Goal: Task Accomplishment & Management: Use online tool/utility

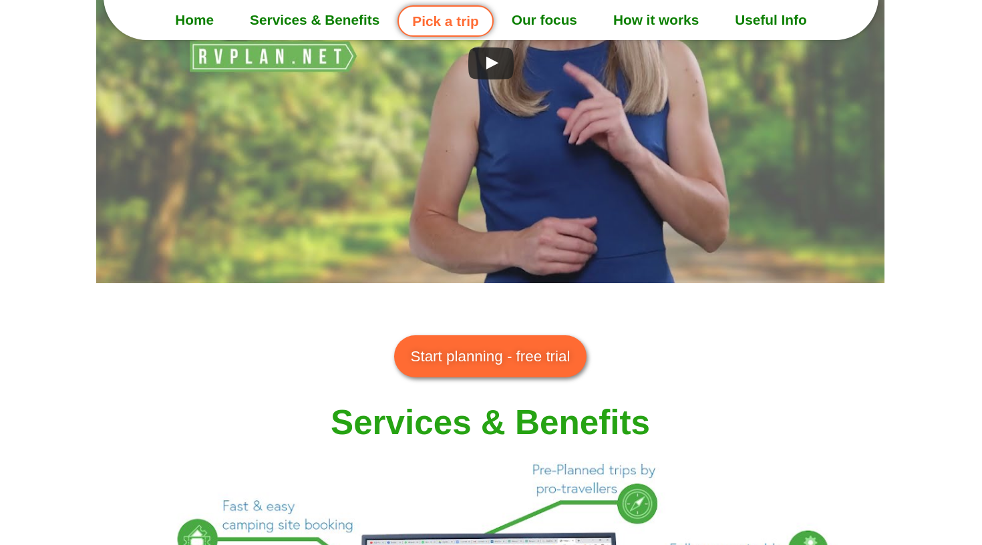
scroll to position [904, 1]
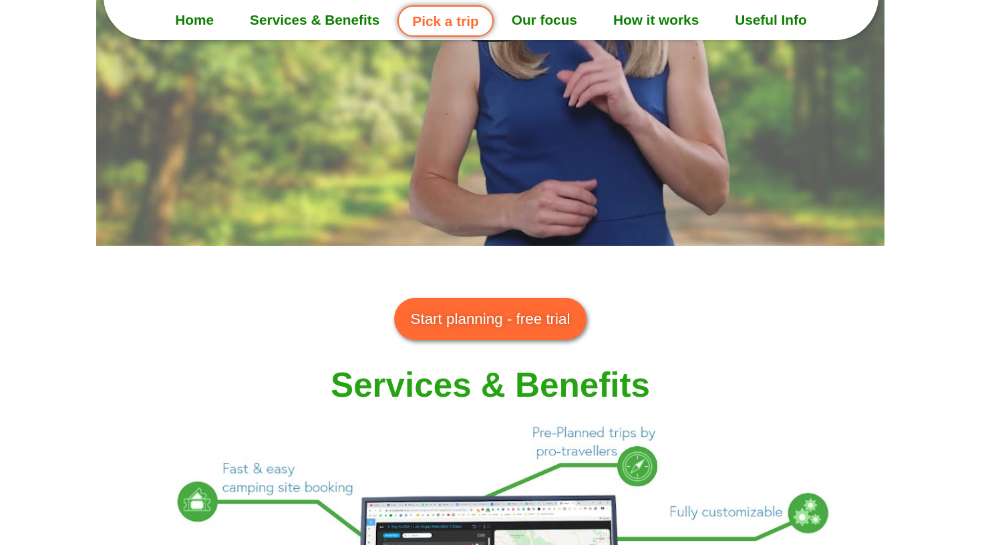
click at [555, 333] on link "Start planning - free trial" at bounding box center [490, 319] width 193 height 43
click at [541, 311] on span "Start planning - free trial" at bounding box center [491, 319] width 160 height 23
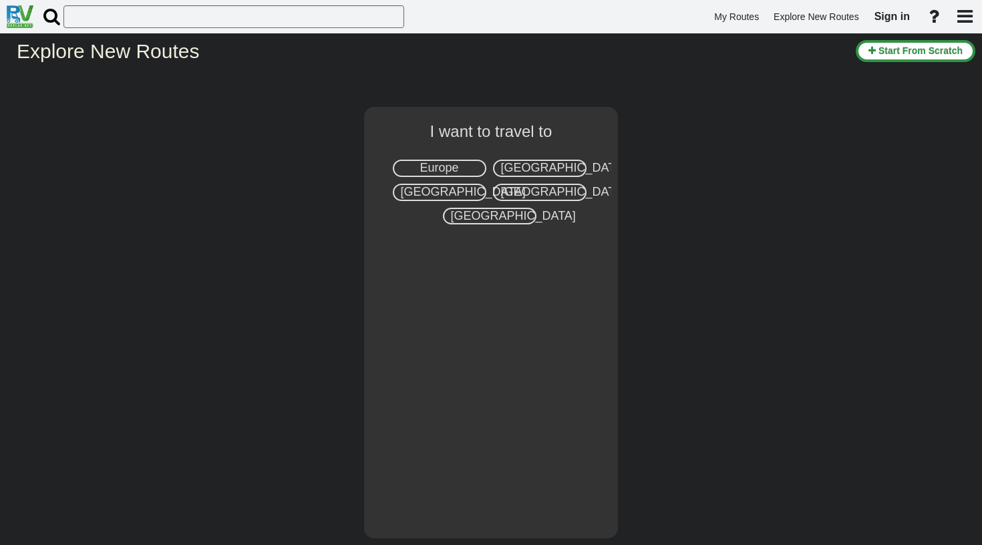
click at [554, 166] on span "[GEOGRAPHIC_DATA]" at bounding box center [563, 167] width 125 height 13
select select "number:2"
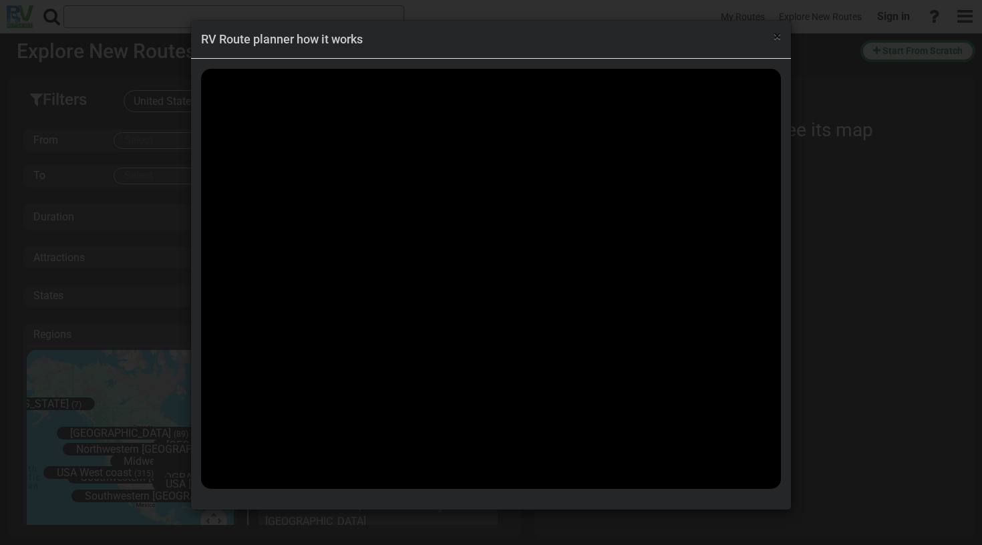
click at [774, 37] on span "×" at bounding box center [777, 36] width 7 height 16
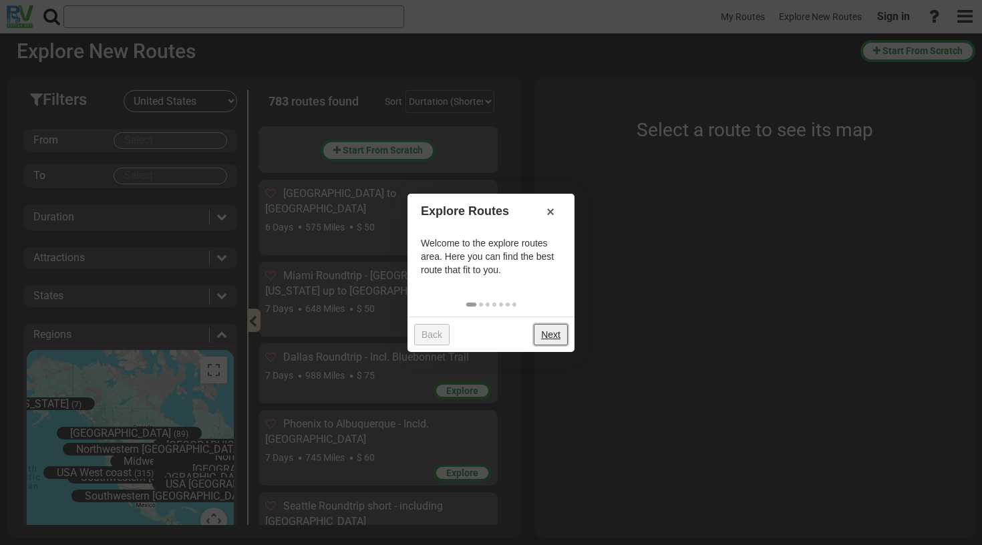
click at [549, 341] on link "Next" at bounding box center [551, 334] width 34 height 21
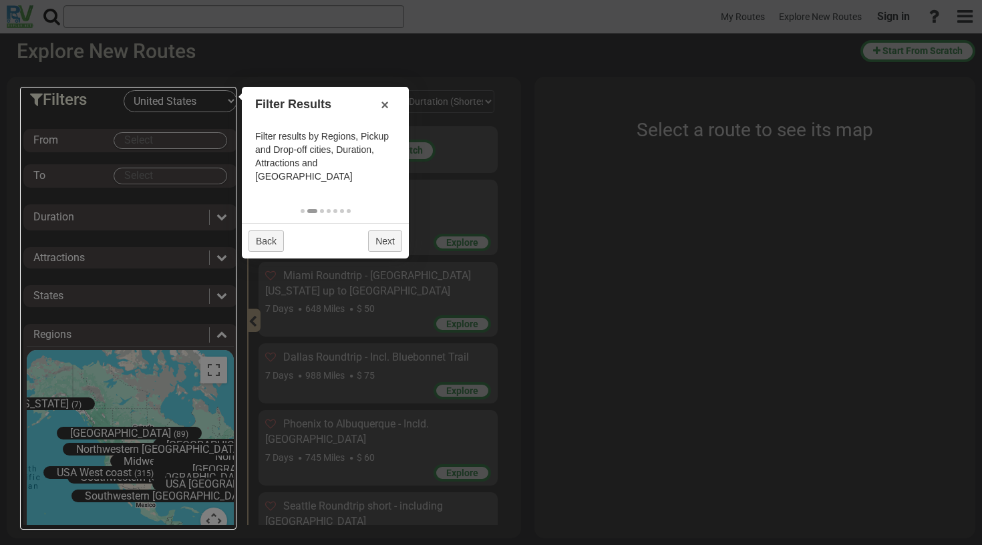
click at [355, 76] on div at bounding box center [491, 272] width 982 height 545
click at [180, 141] on div at bounding box center [128, 308] width 216 height 443
click at [118, 138] on div at bounding box center [128, 308] width 216 height 443
click at [186, 141] on div at bounding box center [128, 308] width 216 height 443
click at [190, 104] on div at bounding box center [128, 308] width 216 height 443
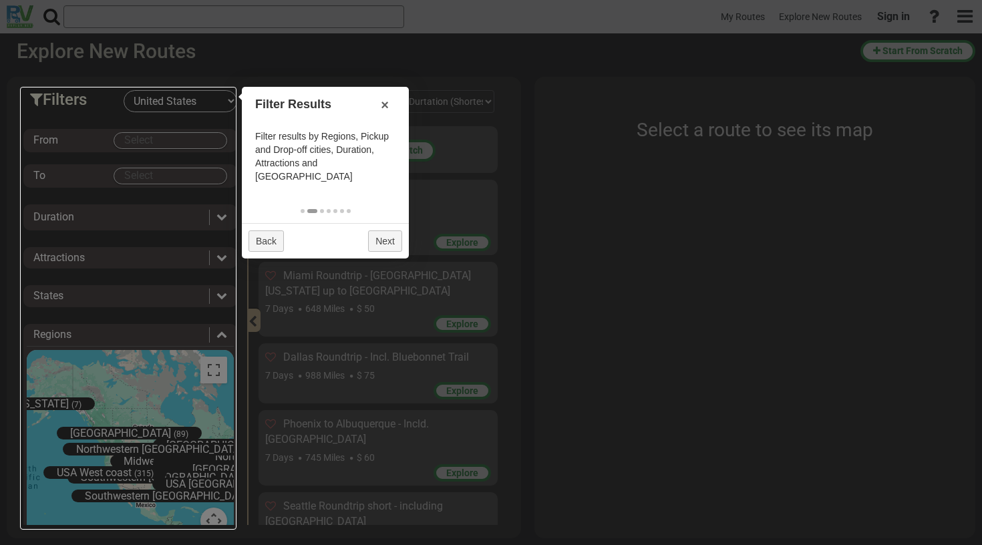
click at [229, 102] on div at bounding box center [128, 308] width 216 height 443
click at [227, 102] on div at bounding box center [128, 308] width 216 height 443
click at [160, 109] on div at bounding box center [128, 308] width 216 height 443
click at [168, 170] on div at bounding box center [128, 308] width 216 height 443
click at [88, 218] on div at bounding box center [128, 308] width 216 height 443
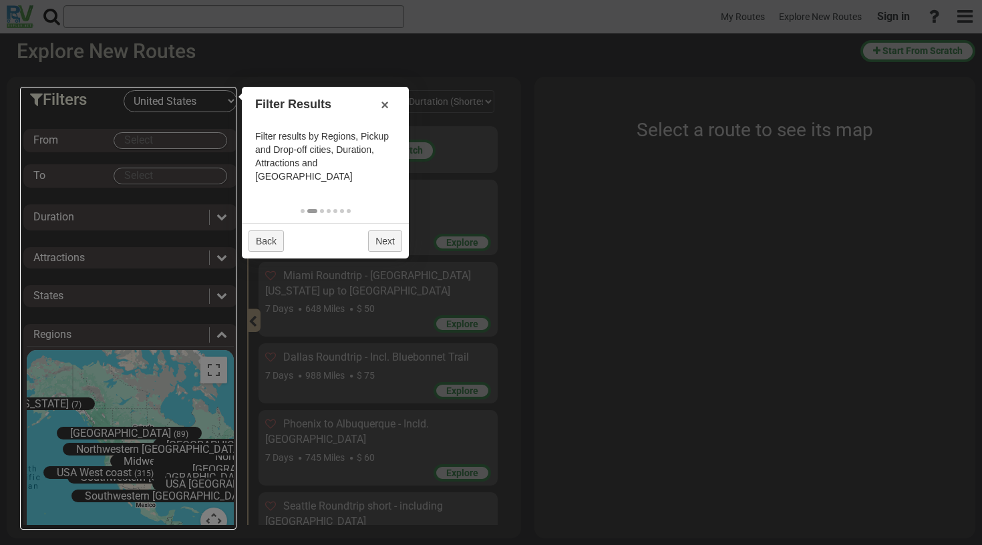
click at [97, 359] on div at bounding box center [128, 308] width 216 height 443
click at [120, 434] on div at bounding box center [128, 308] width 216 height 443
click at [120, 432] on div at bounding box center [128, 308] width 216 height 443
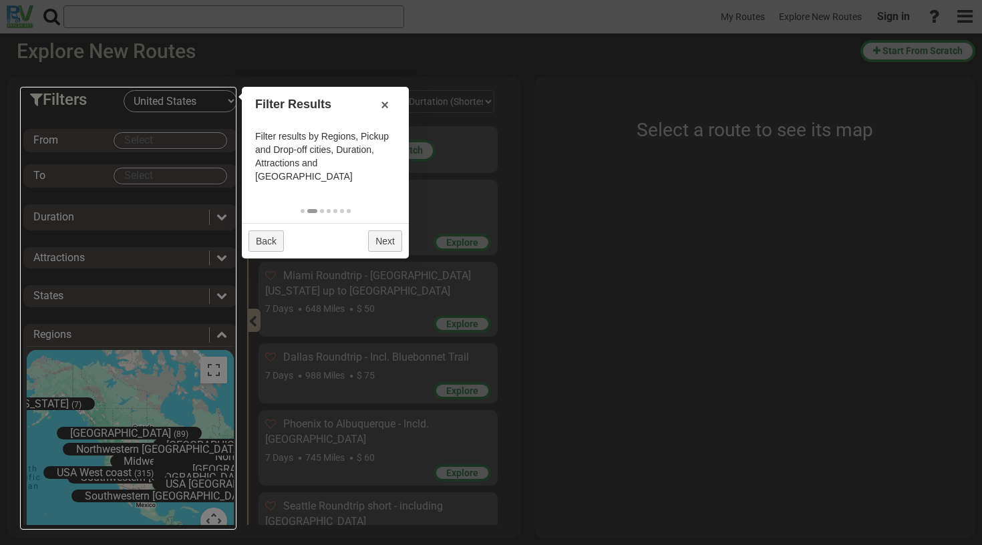
click at [178, 51] on div at bounding box center [491, 272] width 982 height 545
click at [705, 132] on div at bounding box center [491, 272] width 982 height 545
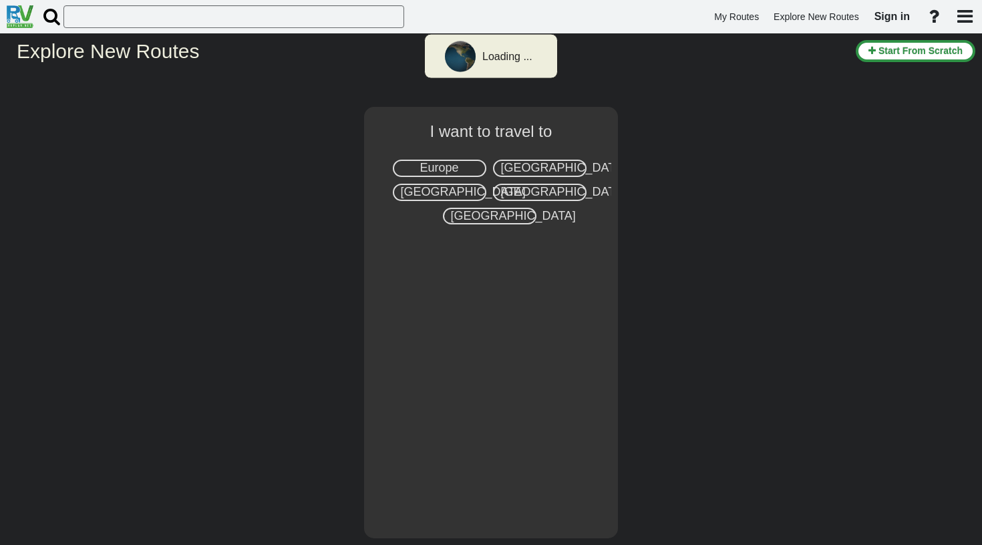
select select "number:2"
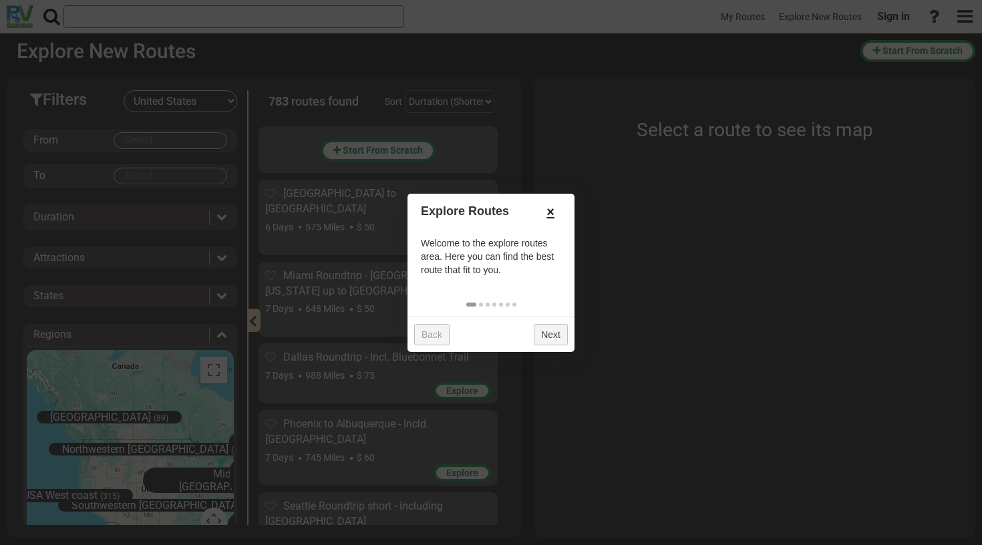
click at [552, 213] on link "×" at bounding box center [550, 211] width 21 height 23
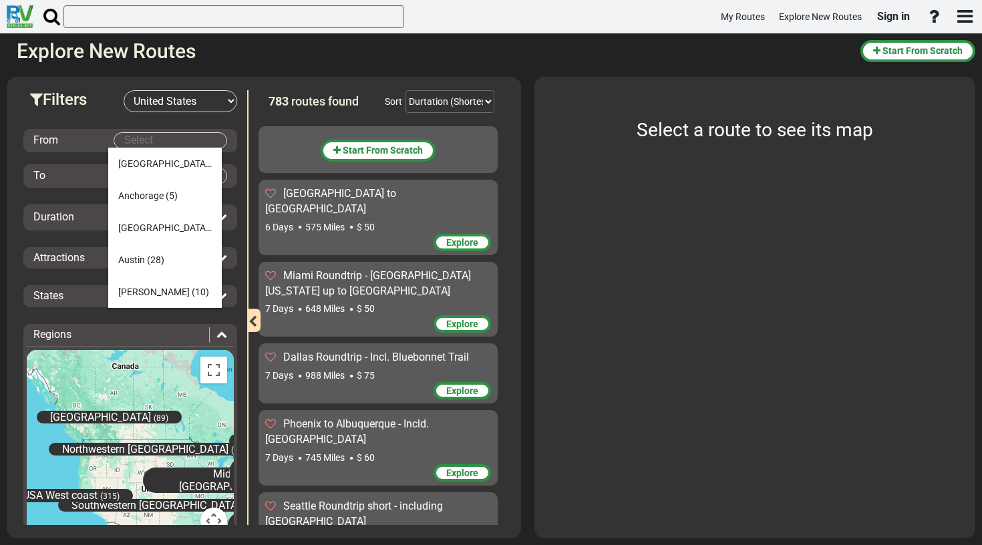
click at [174, 142] on body "My Routes Explore New Routes Sign in ×" at bounding box center [491, 272] width 982 height 545
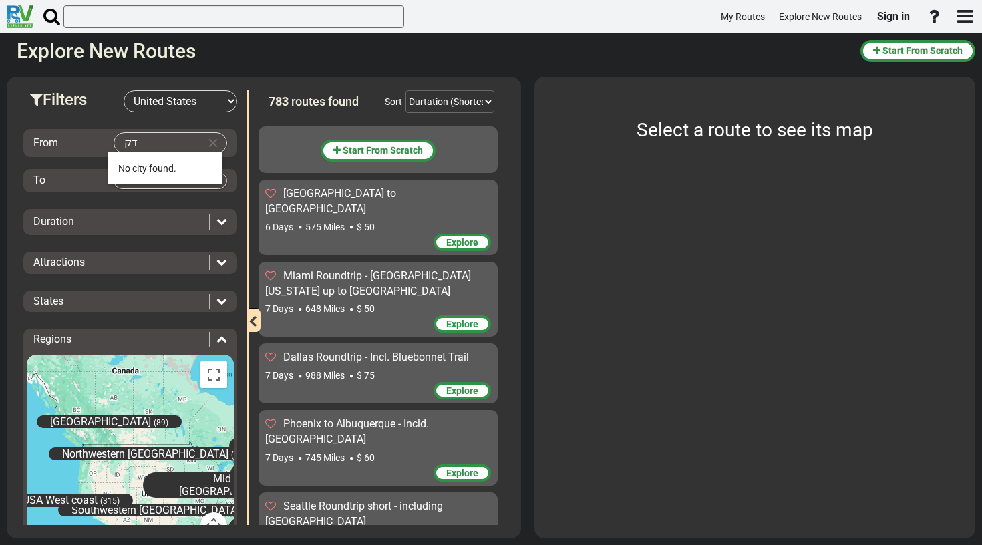
type input "ד"
type input "s"
type input "l"
type input "t"
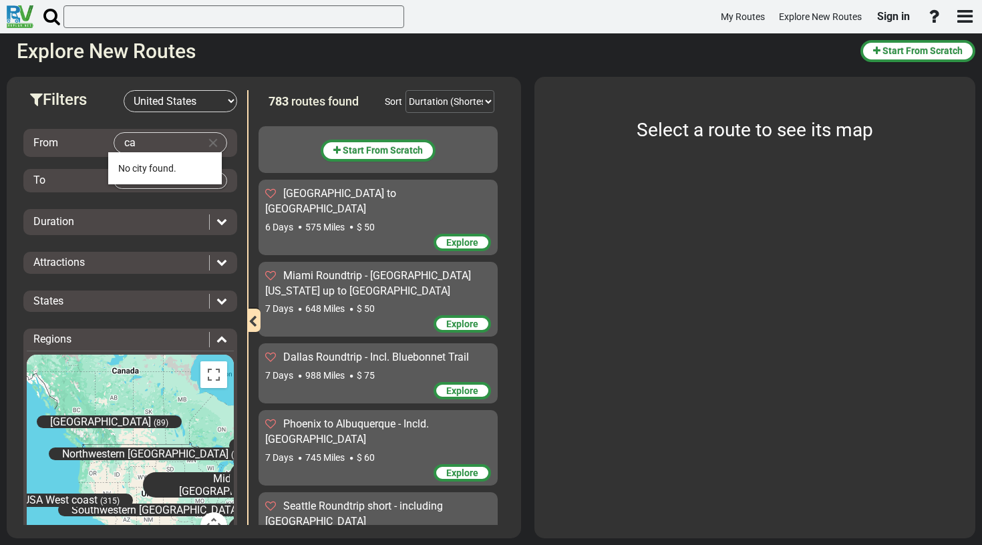
type input "c"
type input "g"
click at [135, 200] on span "[GEOGRAPHIC_DATA]" at bounding box center [138, 200] width 41 height 11
type input "[GEOGRAPHIC_DATA]"
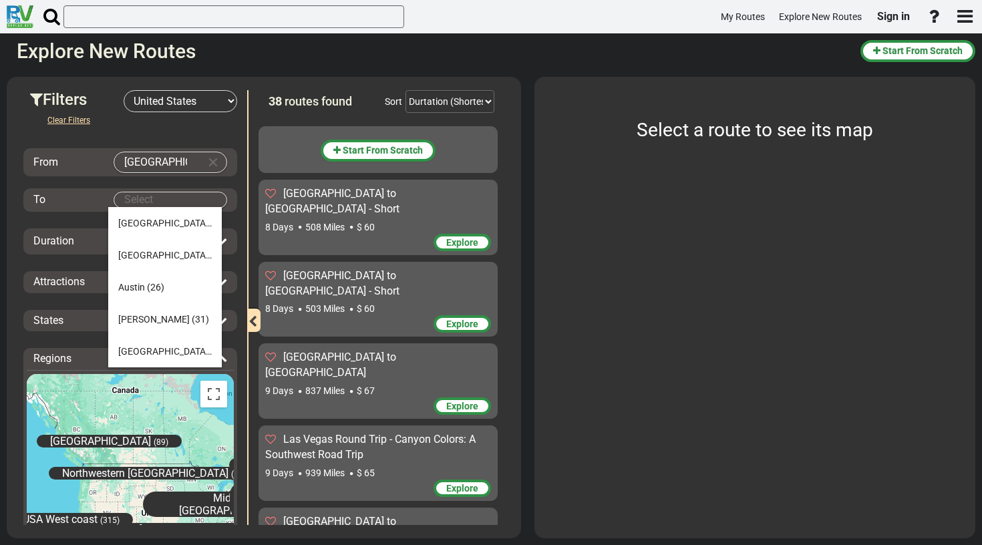
click at [156, 202] on body "My Routes Explore New Routes Sign in ×" at bounding box center [491, 272] width 982 height 545
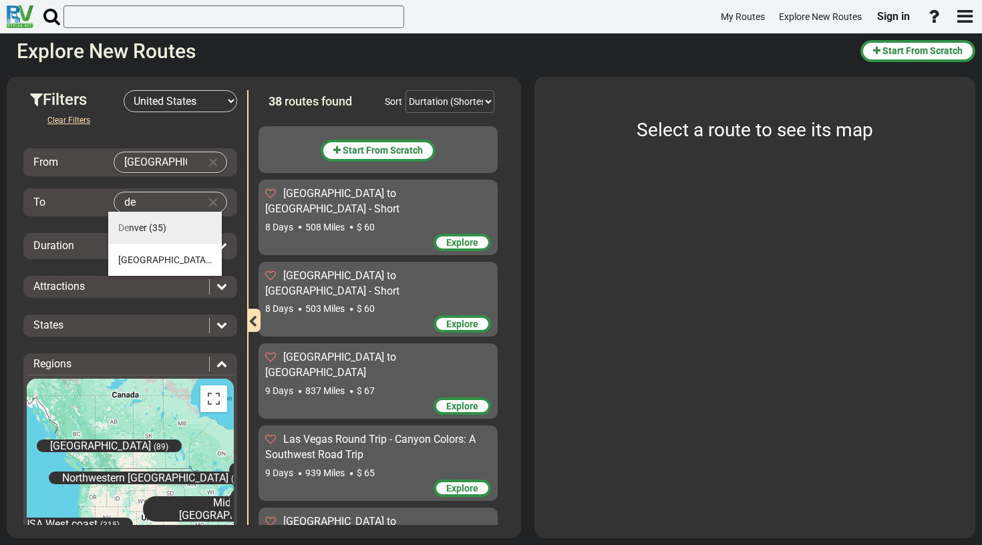
click at [142, 223] on span "De nver" at bounding box center [132, 228] width 29 height 11
type input "[GEOGRAPHIC_DATA]"
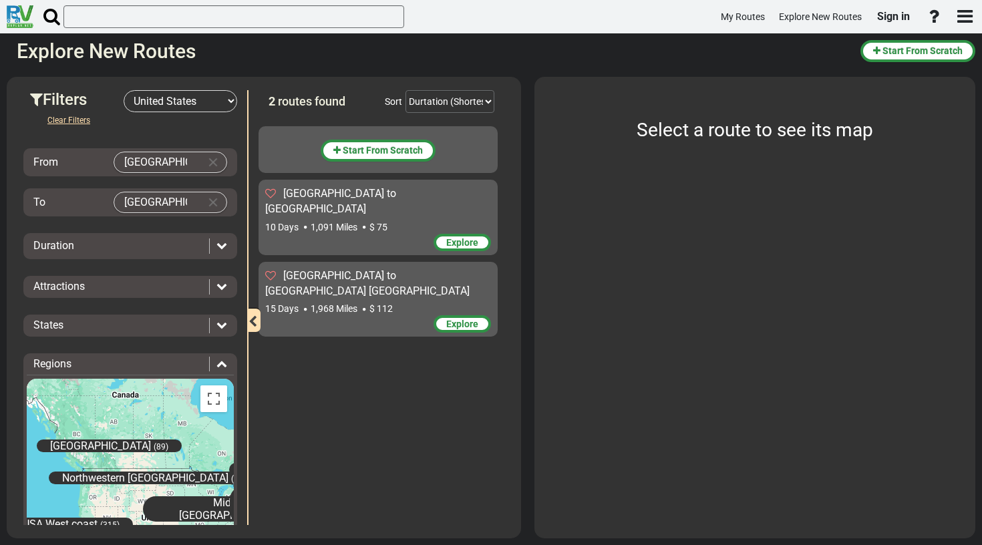
click at [219, 244] on icon at bounding box center [221, 245] width 11 height 11
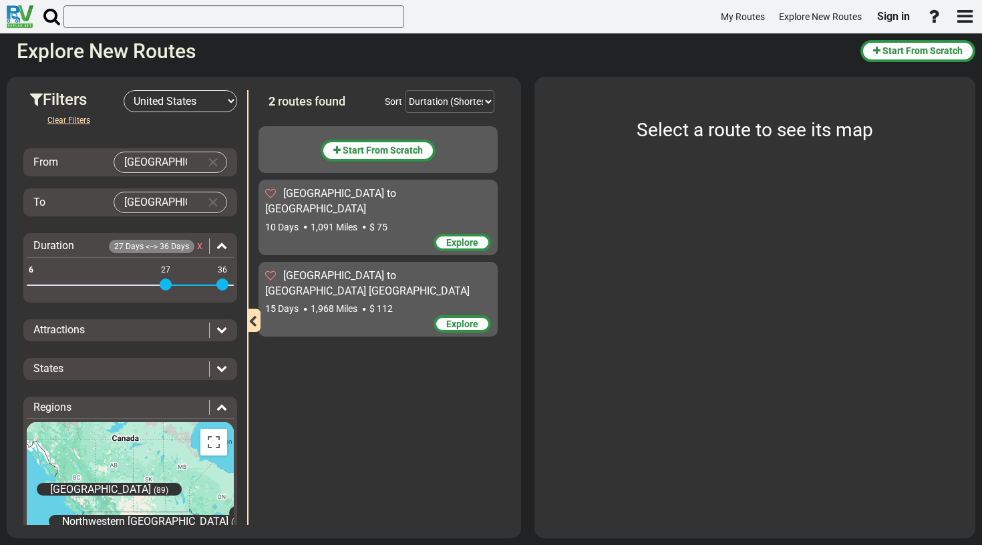
drag, startPoint x: 33, startPoint y: 281, endPoint x: 168, endPoint y: 297, distance: 135.2
click at [168, 297] on div "Duration 27 Days <--> 36 Days x 6 36 27 36" at bounding box center [130, 267] width 214 height 69
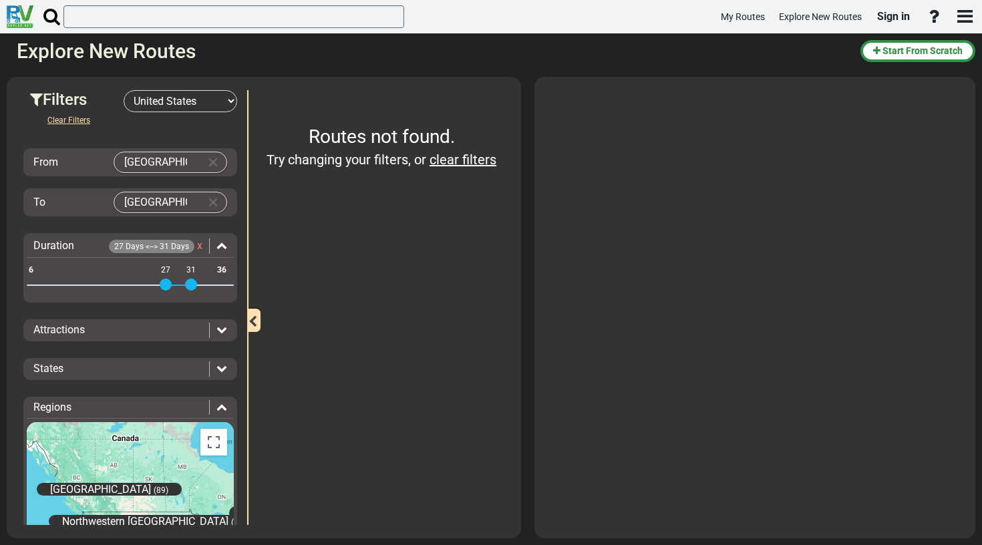
drag, startPoint x: 222, startPoint y: 282, endPoint x: 188, endPoint y: 282, distance: 34.1
click at [188, 282] on span at bounding box center [191, 285] width 12 height 12
drag, startPoint x: 195, startPoint y: 282, endPoint x: 251, endPoint y: 285, distance: 56.2
click at [251, 90] on div "Filters -- Select Destination -- [GEOGRAPHIC_DATA] [GEOGRAPHIC_DATA] [GEOGRAPHI…" at bounding box center [263, 90] width 501 height 0
drag, startPoint x: 165, startPoint y: 282, endPoint x: 249, endPoint y: 283, distance: 83.5
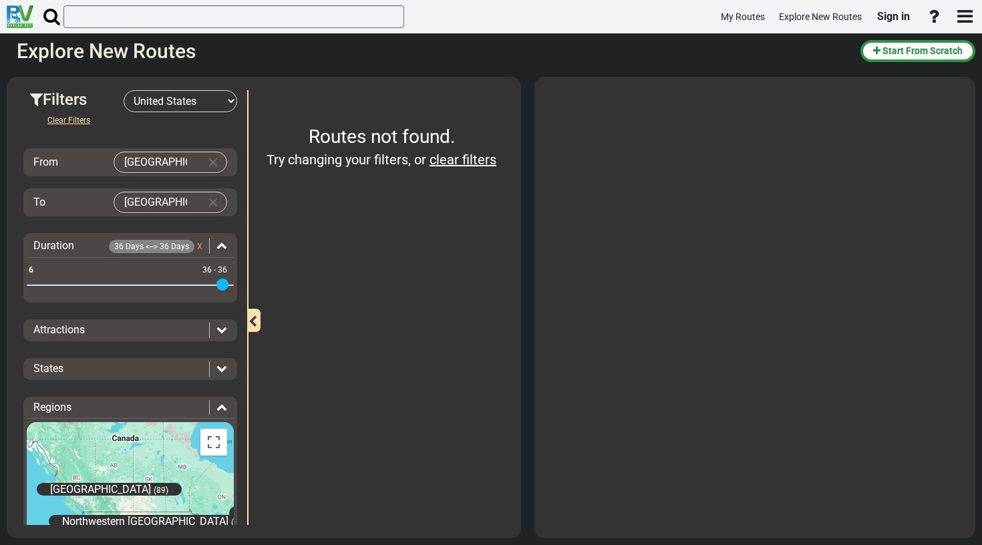
click at [249, 90] on div "Filters -- Select Destination -- [GEOGRAPHIC_DATA] [GEOGRAPHIC_DATA] [GEOGRAPHI…" at bounding box center [263, 90] width 501 height 0
drag, startPoint x: 220, startPoint y: 285, endPoint x: 138, endPoint y: 285, distance: 82.2
click at [138, 285] on span at bounding box center [140, 285] width 12 height 12
drag, startPoint x: 138, startPoint y: 285, endPoint x: 0, endPoint y: 286, distance: 138.3
click at [0, 286] on div "Filters -- Select Destination -- [GEOGRAPHIC_DATA] [GEOGRAPHIC_DATA] [GEOGRAPHI…" at bounding box center [491, 307] width 982 height 475
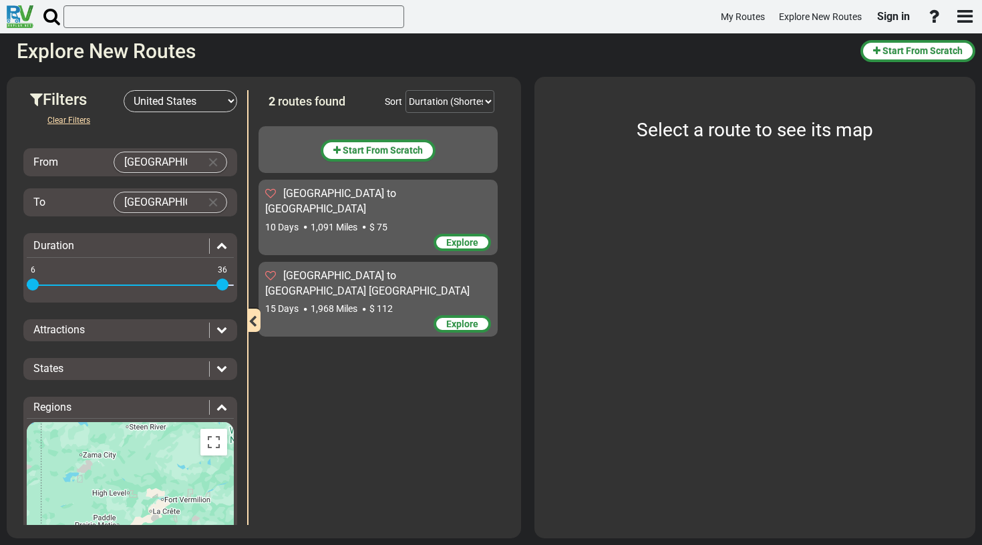
click at [460, 319] on span "Explore" at bounding box center [462, 324] width 32 height 11
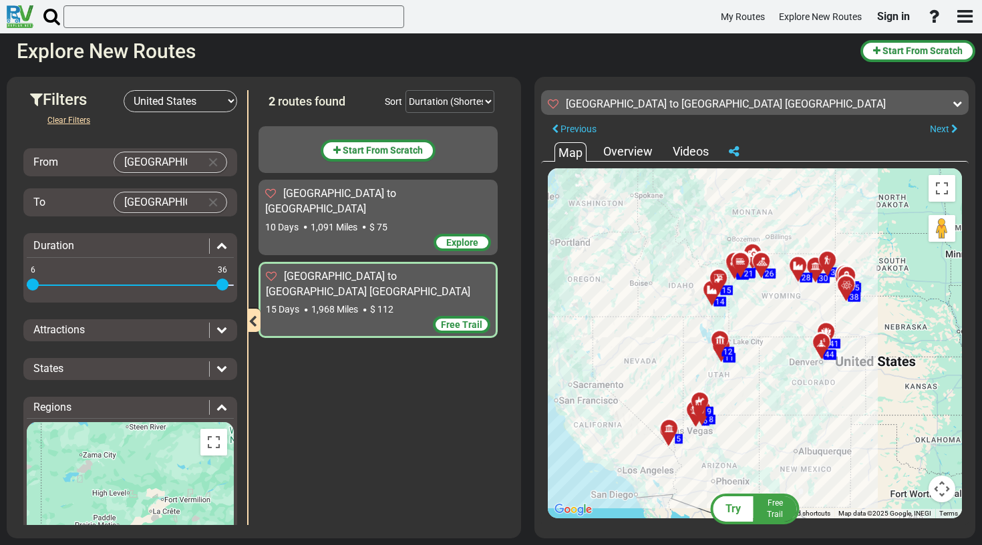
click at [473, 237] on span "Explore" at bounding box center [462, 242] width 32 height 11
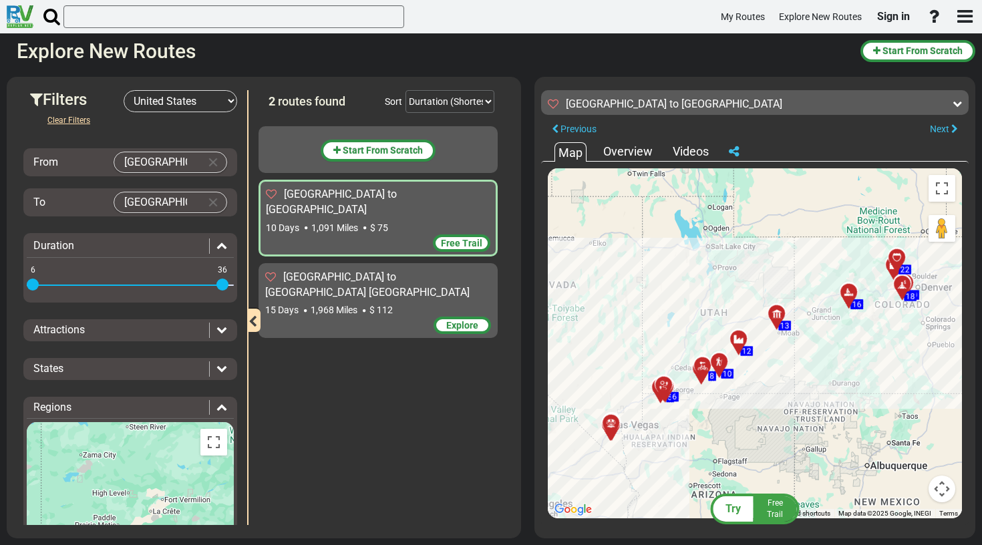
click at [454, 320] on span "Explore" at bounding box center [462, 325] width 32 height 11
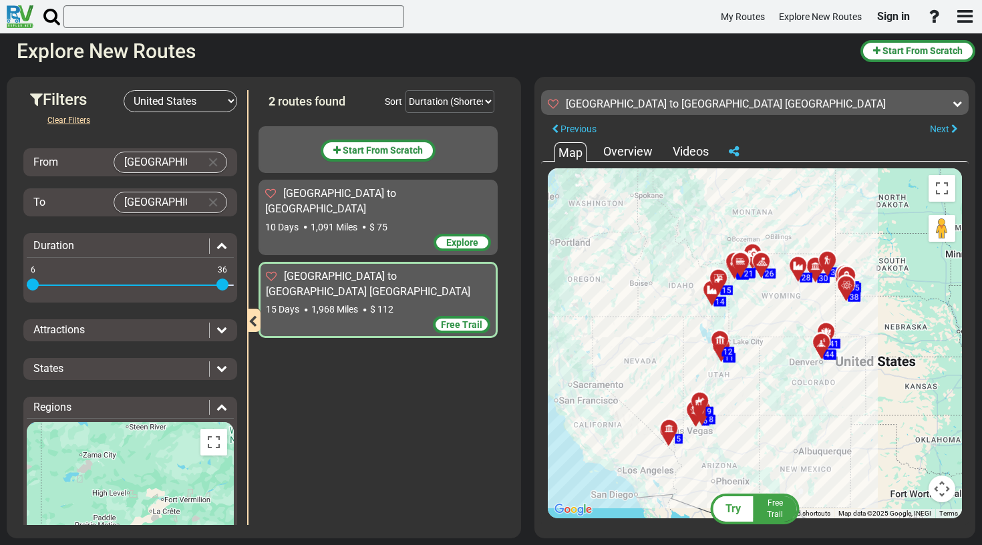
click at [460, 237] on span "Explore" at bounding box center [462, 242] width 32 height 11
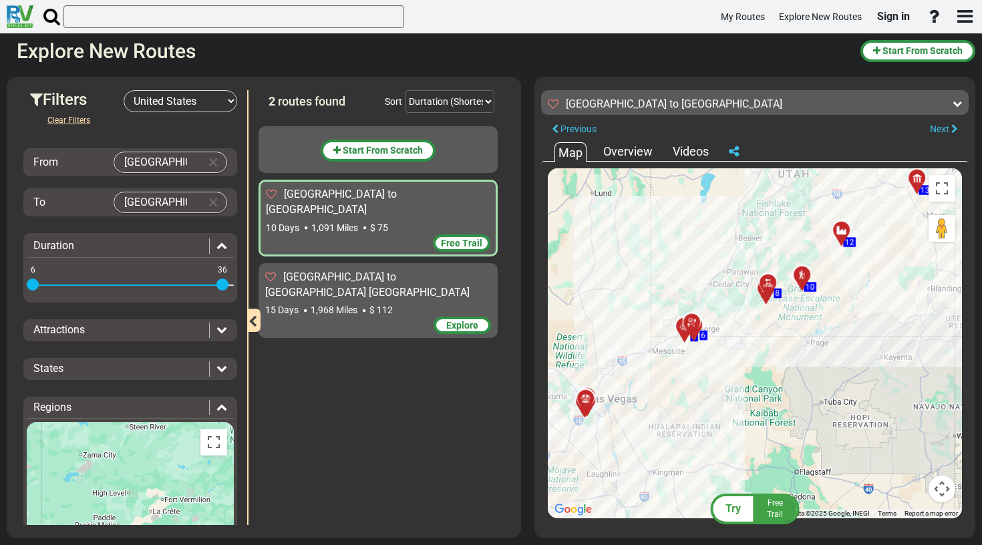
drag, startPoint x: 692, startPoint y: 374, endPoint x: 670, endPoint y: 250, distance: 126.1
click at [670, 250] on div "To activate drag with keyboard, press Alt + Enter. Once in keyboard drag state,…" at bounding box center [755, 343] width 414 height 350
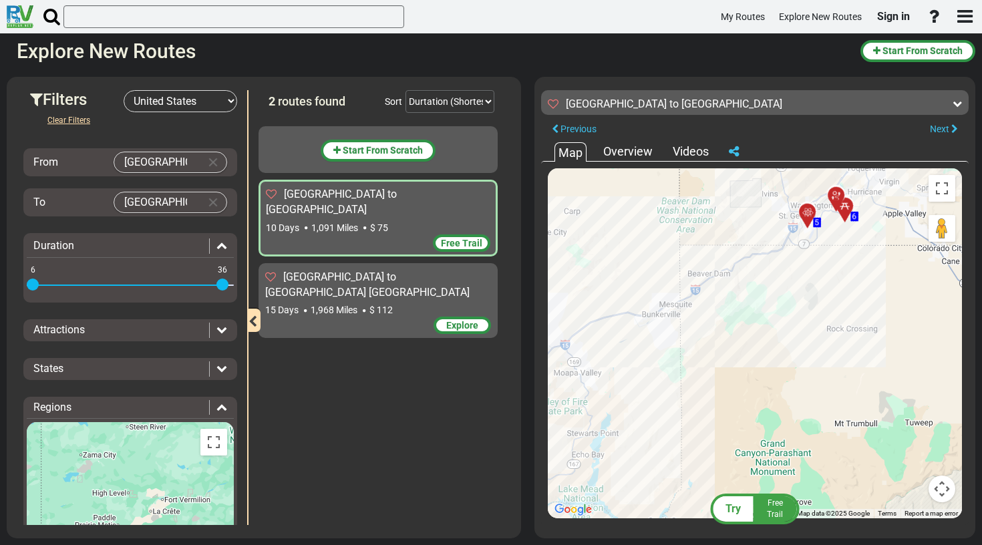
drag, startPoint x: 652, startPoint y: 439, endPoint x: 799, endPoint y: 306, distance: 198.2
click at [799, 306] on div "To activate drag with keyboard, press Alt + Enter. Once in keyboard drag state,…" at bounding box center [755, 343] width 414 height 350
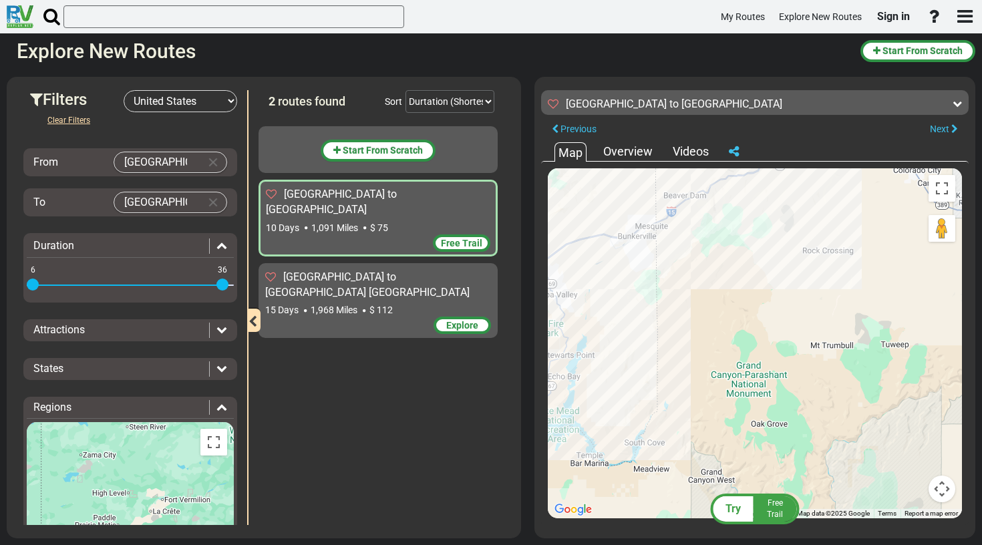
drag, startPoint x: 651, startPoint y: 343, endPoint x: 630, endPoint y: 265, distance: 81.0
click at [630, 265] on div "To activate drag with keyboard, press Alt + Enter. Once in keyboard drag state,…" at bounding box center [755, 343] width 414 height 350
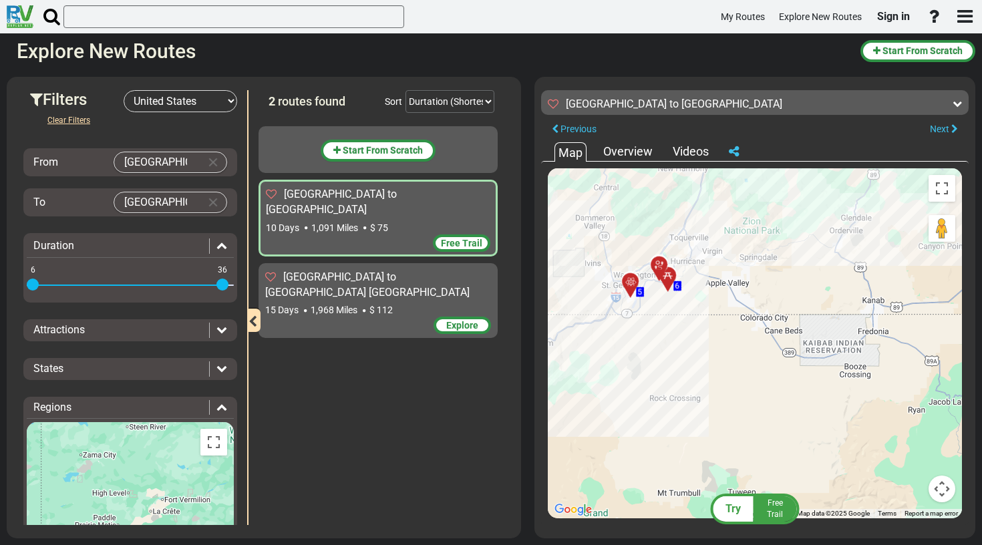
drag, startPoint x: 774, startPoint y: 253, endPoint x: 620, endPoint y: 400, distance: 213.6
click at [620, 400] on div "To activate drag with keyboard, press Alt + Enter. Once in keyboard drag state,…" at bounding box center [755, 343] width 414 height 350
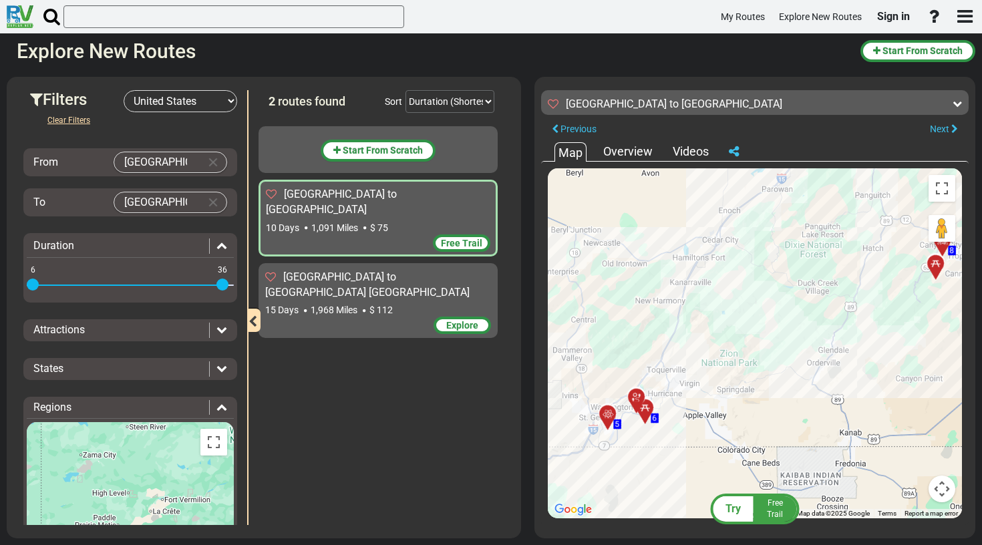
drag, startPoint x: 774, startPoint y: 281, endPoint x: 752, endPoint y: 415, distance: 135.6
click at [752, 415] on div "To activate drag with keyboard, press Alt + Enter. Once in keyboard drag state,…" at bounding box center [755, 343] width 414 height 350
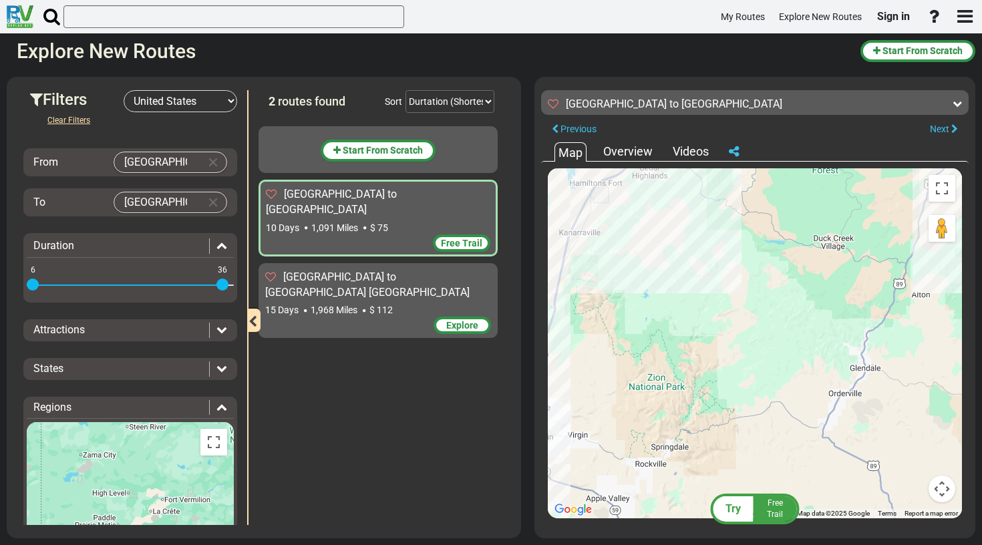
drag, startPoint x: 780, startPoint y: 307, endPoint x: 653, endPoint y: 410, distance: 162.5
click at [653, 410] on div "To activate drag with keyboard, press Alt + Enter. Once in keyboard drag state,…" at bounding box center [755, 343] width 414 height 350
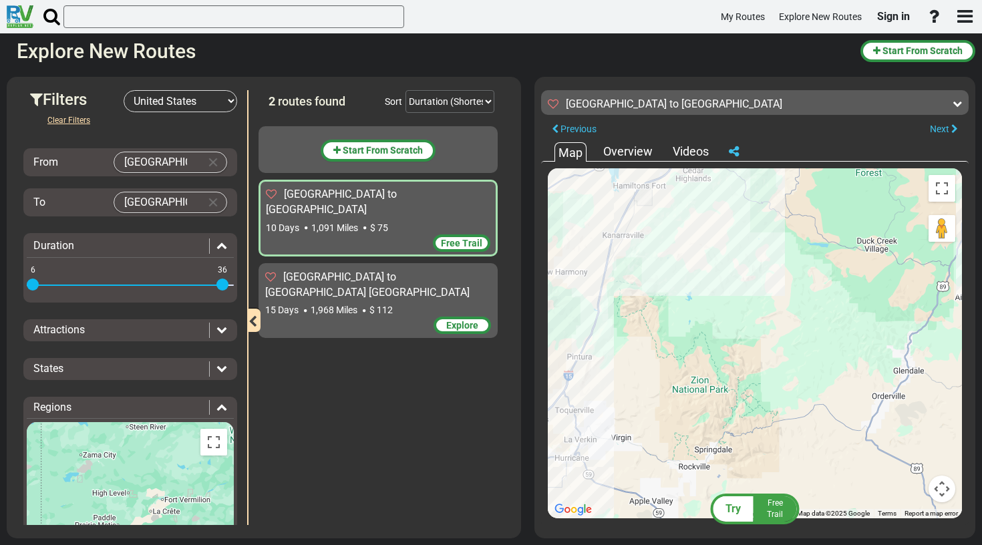
drag, startPoint x: 705, startPoint y: 297, endPoint x: 750, endPoint y: 300, distance: 44.9
click at [750, 300] on div "To activate drag with keyboard, press Alt + Enter. Once in keyboard drag state,…" at bounding box center [755, 343] width 414 height 350
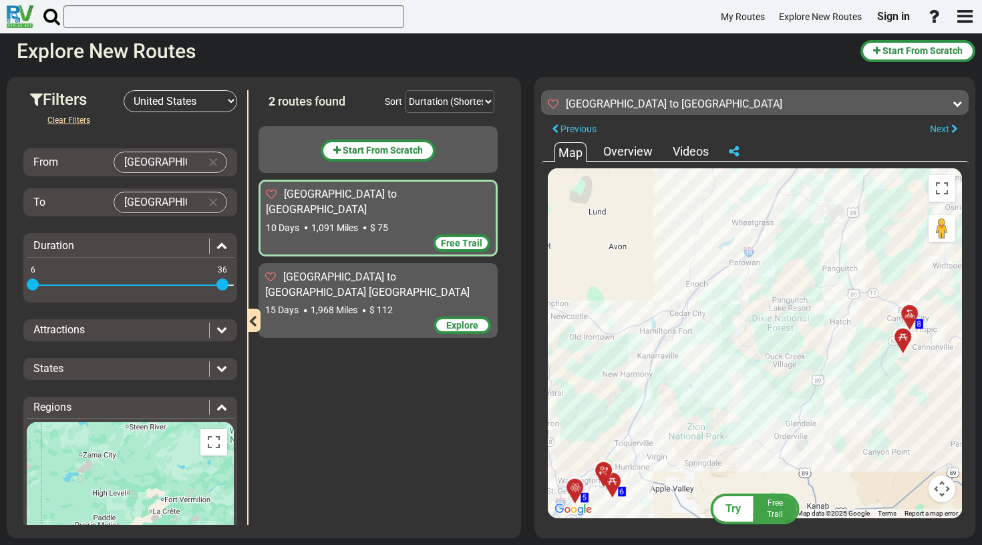
drag, startPoint x: 780, startPoint y: 257, endPoint x: 751, endPoint y: 347, distance: 94.7
click at [751, 347] on div "To activate drag with keyboard, press Alt + Enter. Once in keyboard drag state,…" at bounding box center [755, 343] width 414 height 350
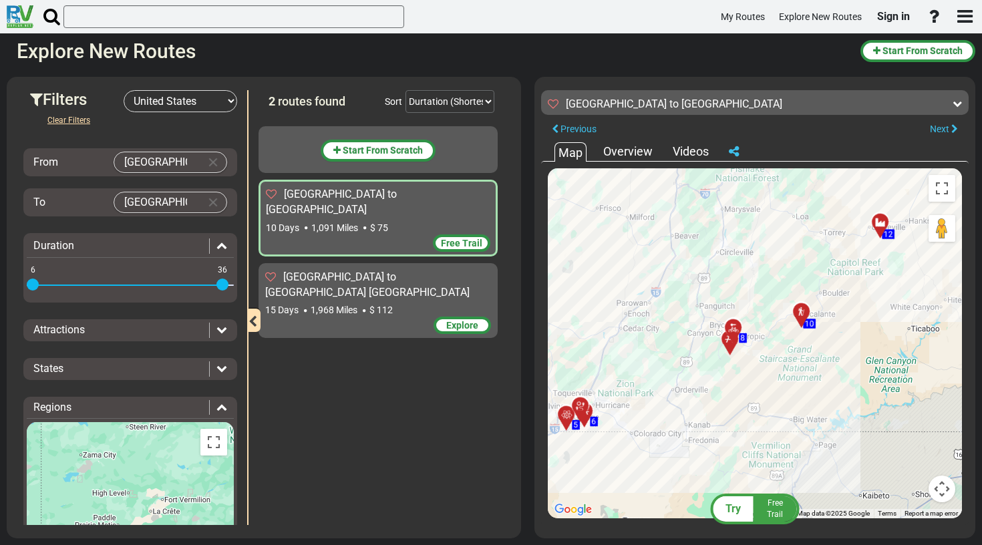
drag, startPoint x: 800, startPoint y: 396, endPoint x: 701, endPoint y: 394, distance: 99.6
click at [701, 394] on div "To activate drag with keyboard, press Alt + Enter. Once in keyboard drag state,…" at bounding box center [755, 343] width 414 height 350
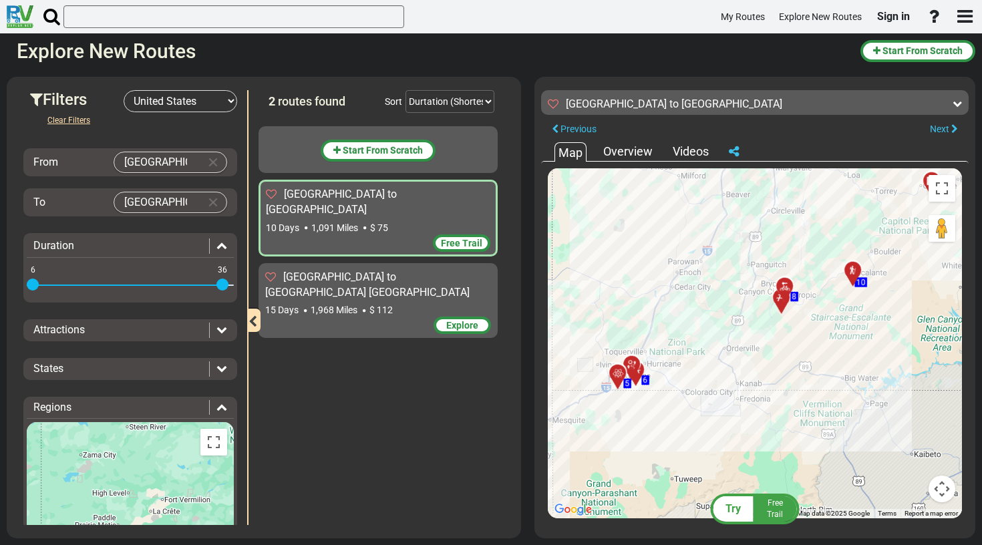
drag, startPoint x: 682, startPoint y: 392, endPoint x: 734, endPoint y: 349, distance: 67.4
click at [734, 349] on div "To activate drag with keyboard, press Alt + Enter. Once in keyboard drag state,…" at bounding box center [755, 343] width 414 height 350
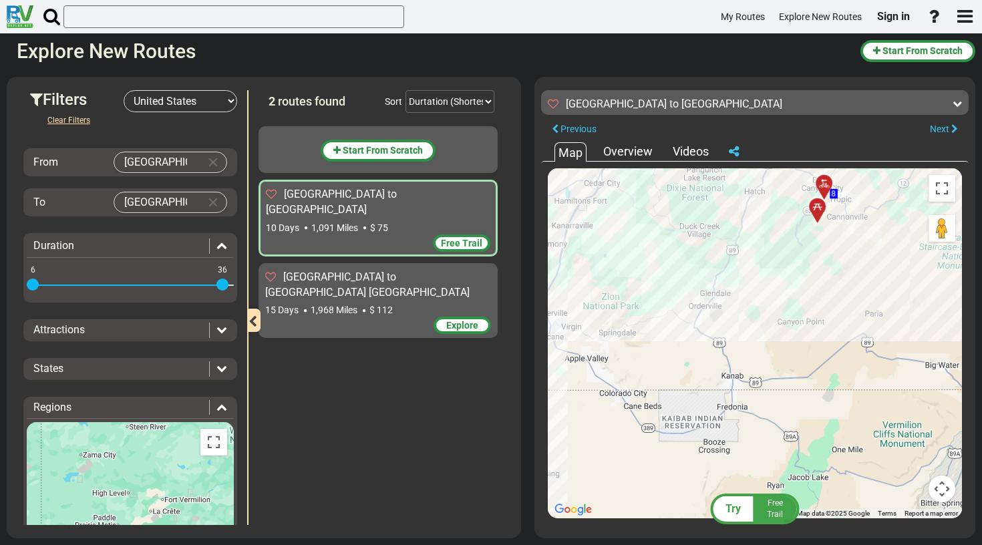
drag, startPoint x: 714, startPoint y: 289, endPoint x: 647, endPoint y: 239, distance: 83.5
click at [647, 239] on div "To activate drag with keyboard, press Alt + Enter. Once in keyboard drag state,…" at bounding box center [755, 343] width 414 height 350
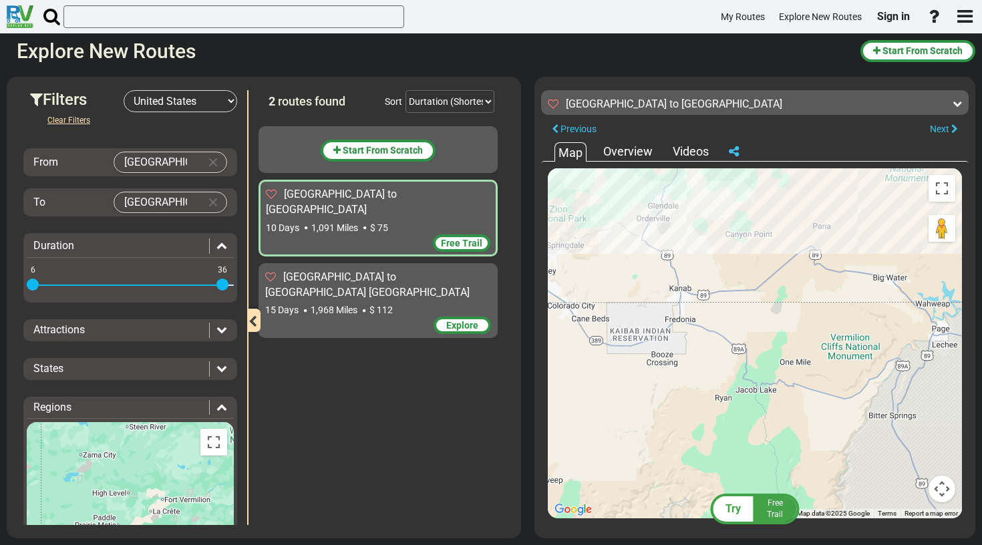
drag, startPoint x: 756, startPoint y: 323, endPoint x: 714, endPoint y: 245, distance: 88.5
click at [714, 245] on div "To activate drag with keyboard, press Alt + Enter. Once in keyboard drag state,…" at bounding box center [755, 343] width 414 height 350
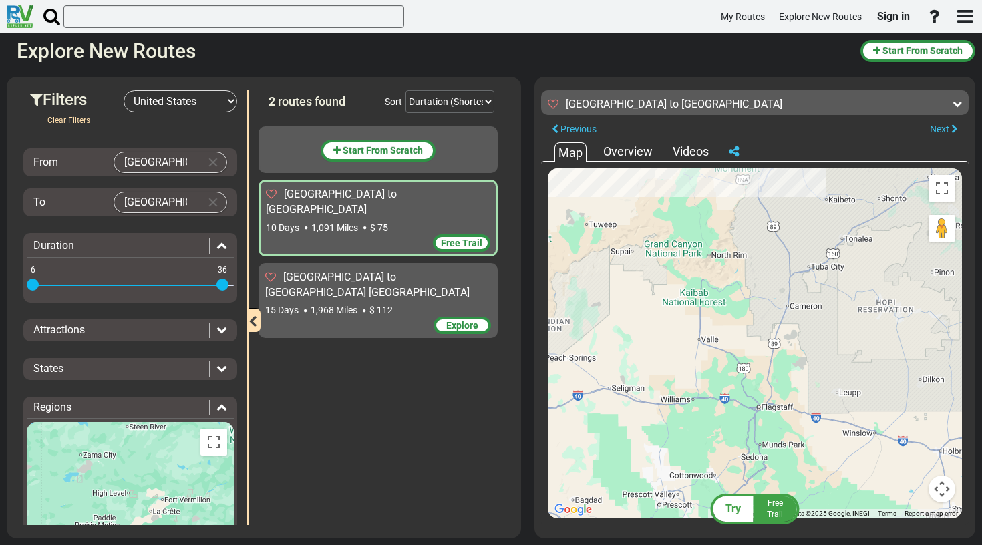
drag, startPoint x: 823, startPoint y: 400, endPoint x: 776, endPoint y: 259, distance: 148.5
click at [776, 259] on div "To activate drag with keyboard, press Alt + Enter. Once in keyboard drag state,…" at bounding box center [755, 343] width 414 height 350
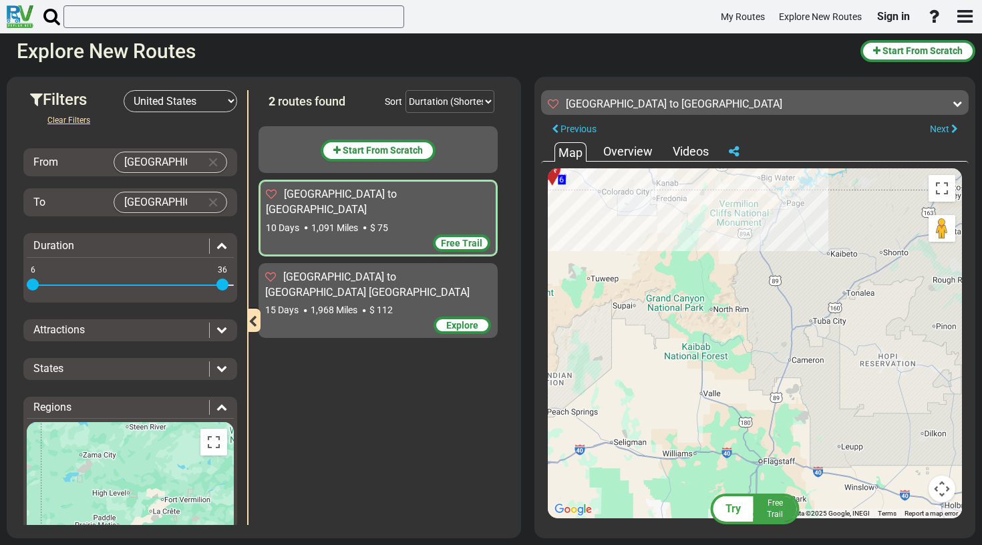
drag, startPoint x: 768, startPoint y: 348, endPoint x: 770, endPoint y: 418, distance: 69.5
click at [770, 418] on div "To activate drag with keyboard, press Alt + Enter. Once in keyboard drag state,…" at bounding box center [755, 343] width 414 height 350
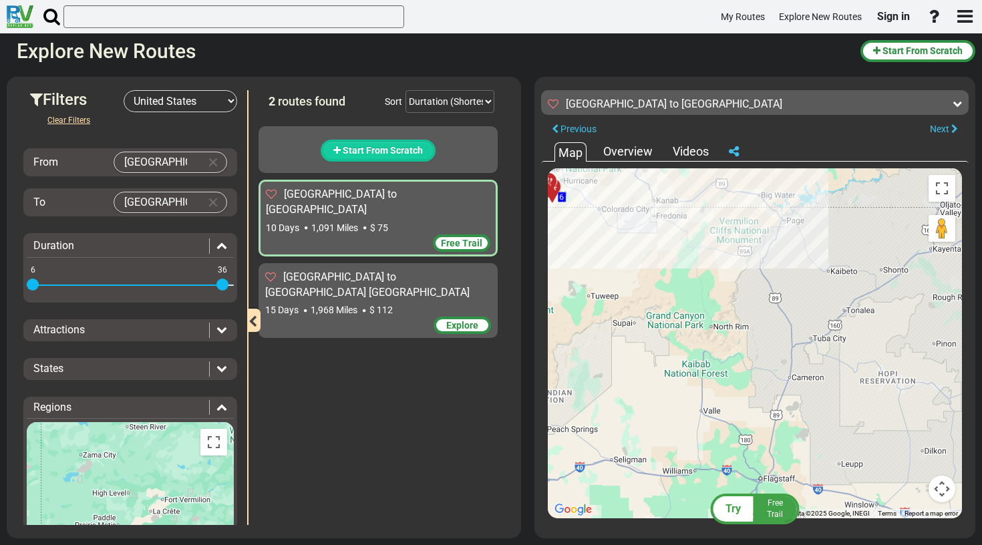
click at [393, 157] on button "Start From Scratch" at bounding box center [378, 151] width 115 height 22
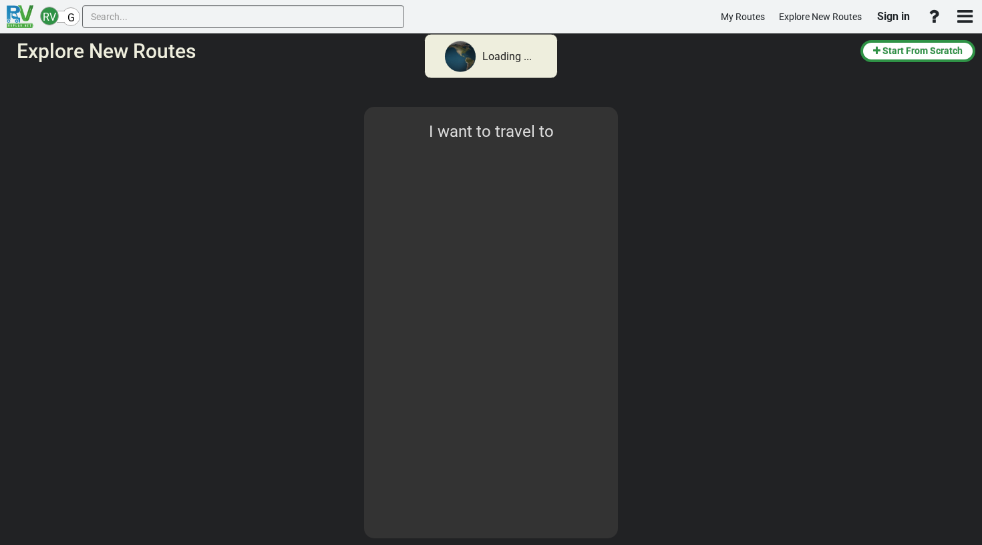
select select "number:2"
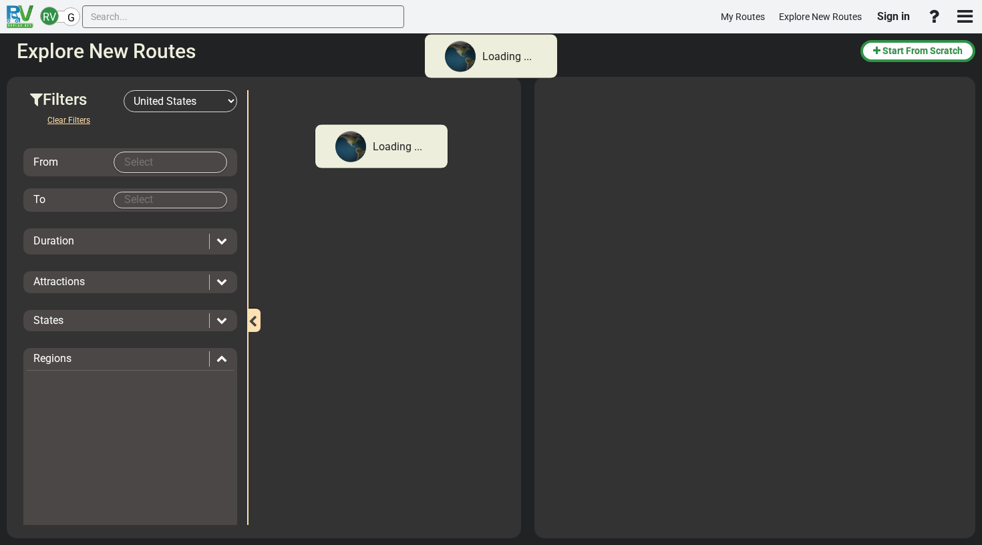
type input "[GEOGRAPHIC_DATA]"
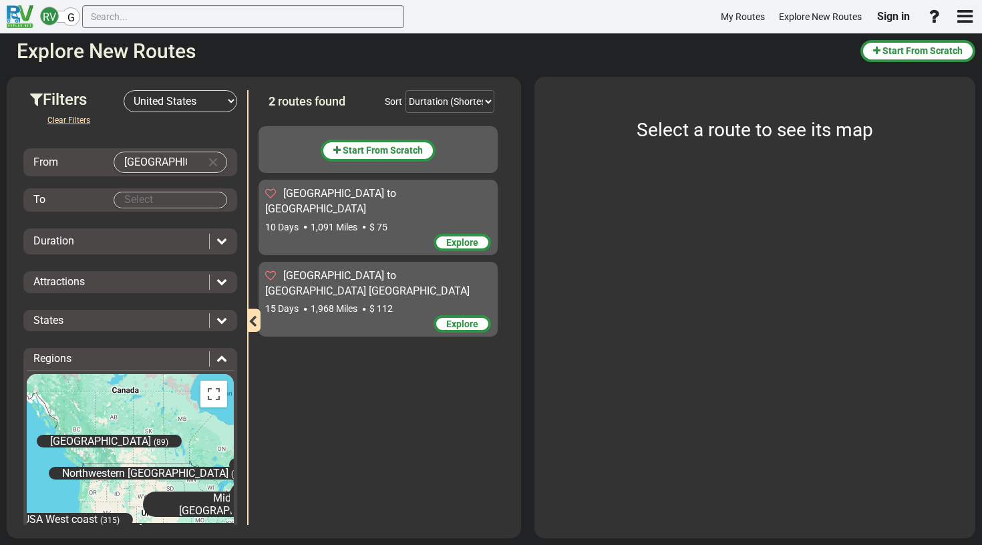
click at [470, 237] on span "Explore" at bounding box center [462, 242] width 32 height 11
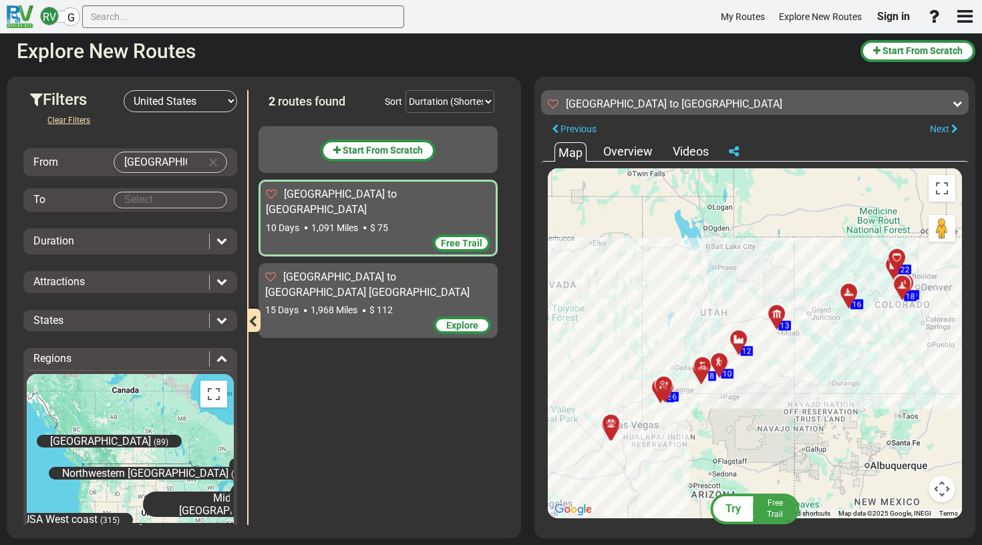
click at [756, 511] on div "Free Trail" at bounding box center [775, 508] width 43 height 25
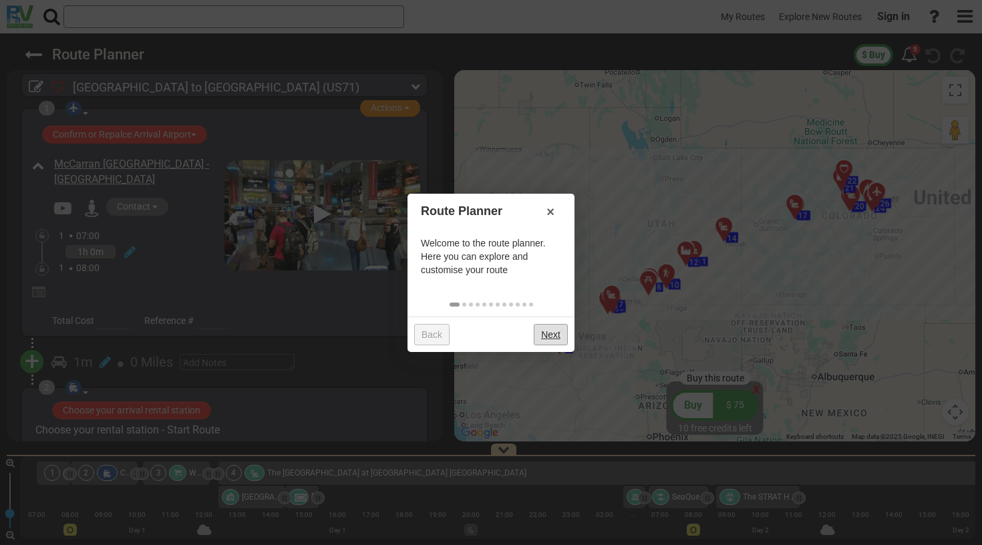
click at [548, 332] on link "Next" at bounding box center [551, 334] width 34 height 21
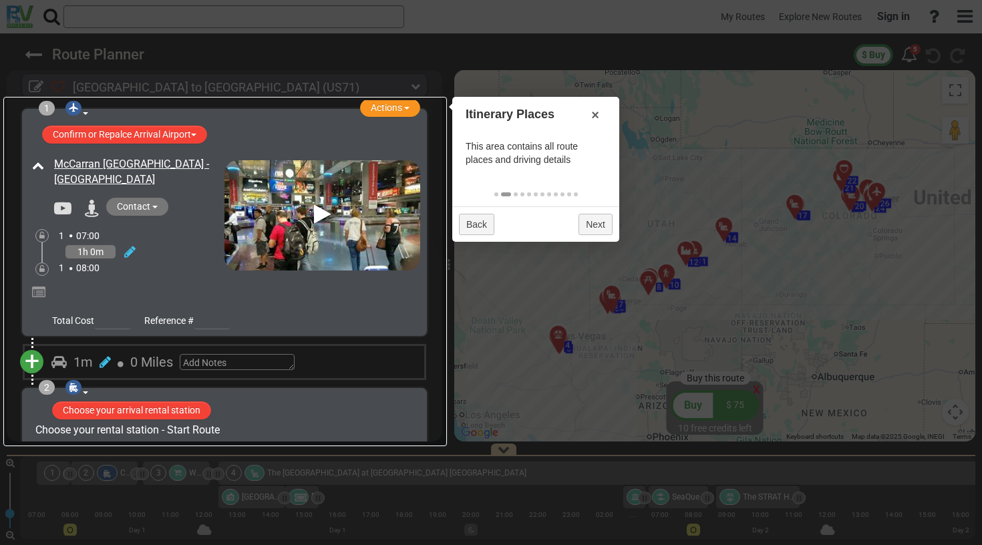
click at [384, 295] on div at bounding box center [235, 294] width 372 height 23
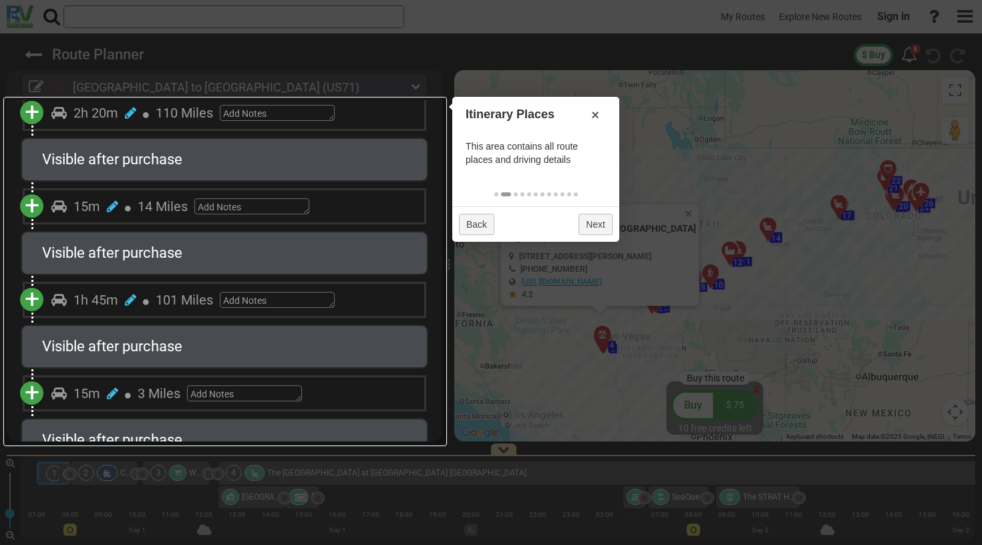
scroll to position [4143, 0]
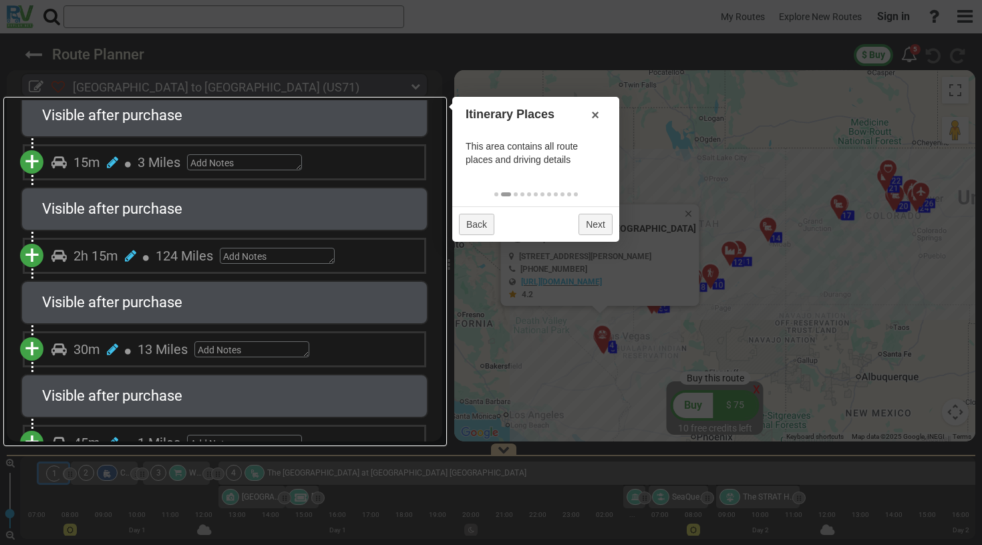
click at [644, 186] on div at bounding box center [491, 272] width 982 height 545
click at [428, 71] on div at bounding box center [491, 272] width 982 height 545
click at [30, 55] on div at bounding box center [491, 272] width 982 height 545
click at [0, 122] on div at bounding box center [491, 272] width 982 height 545
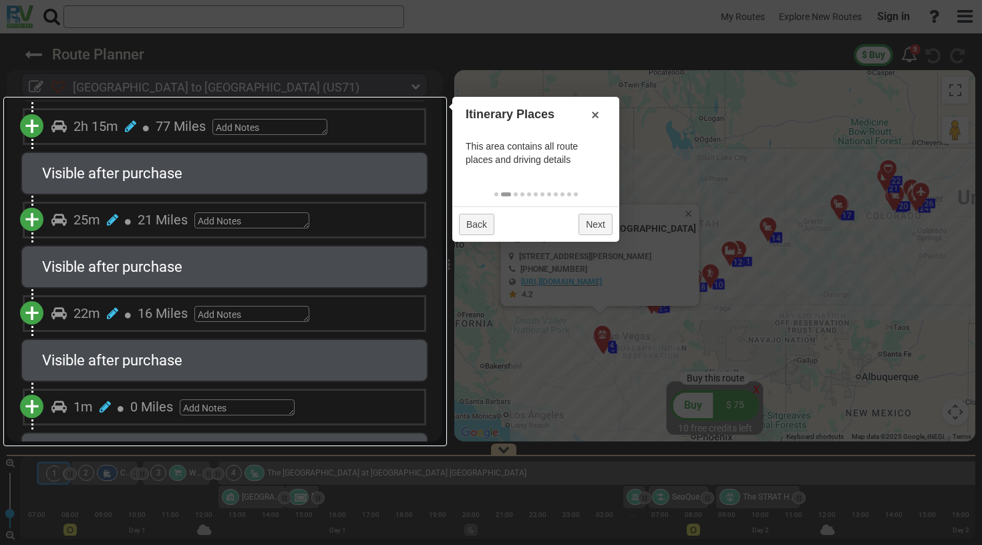
scroll to position [4738, 0]
click at [348, 468] on div at bounding box center [491, 272] width 982 height 545
click at [501, 448] on div at bounding box center [491, 272] width 982 height 545
click at [757, 269] on div at bounding box center [491, 272] width 982 height 545
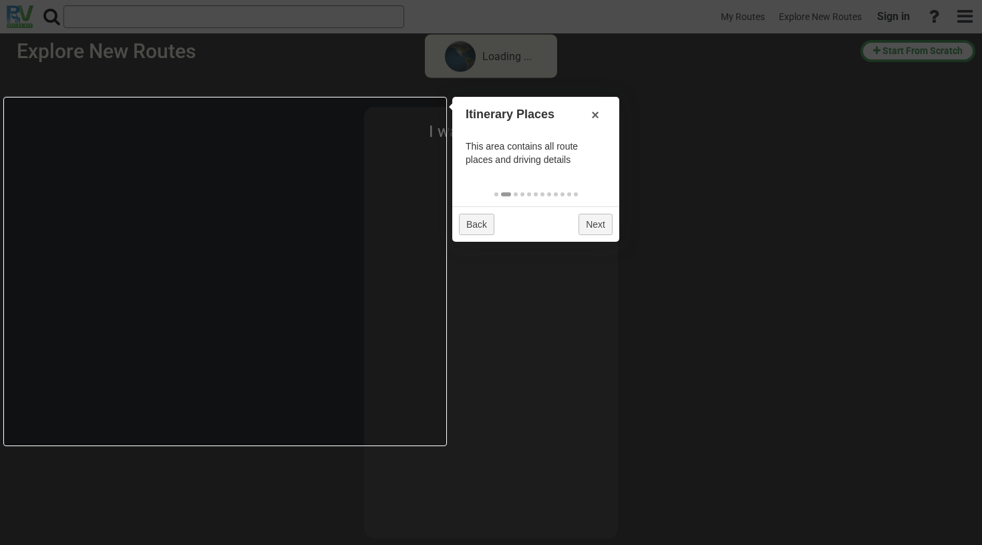
type input "[GEOGRAPHIC_DATA]"
select select "number:2"
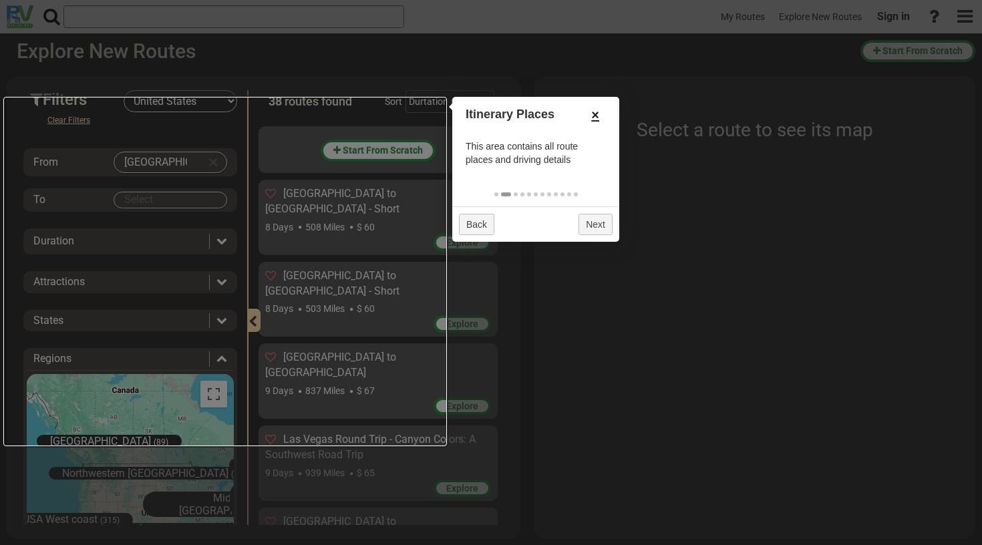
click at [601, 112] on link "×" at bounding box center [595, 115] width 21 height 23
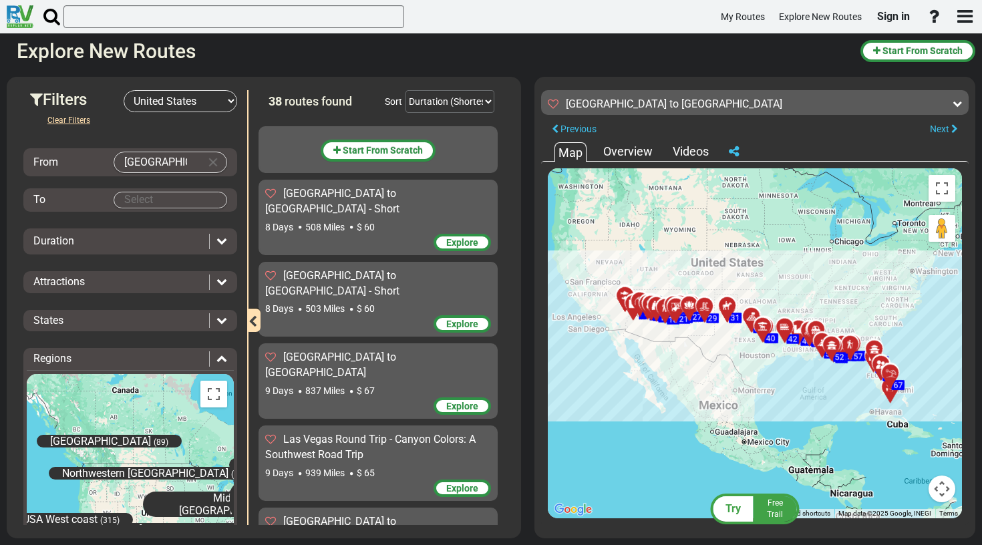
click at [156, 200] on body "My Routes Explore New Routes Sign in ×" at bounding box center [491, 272] width 982 height 545
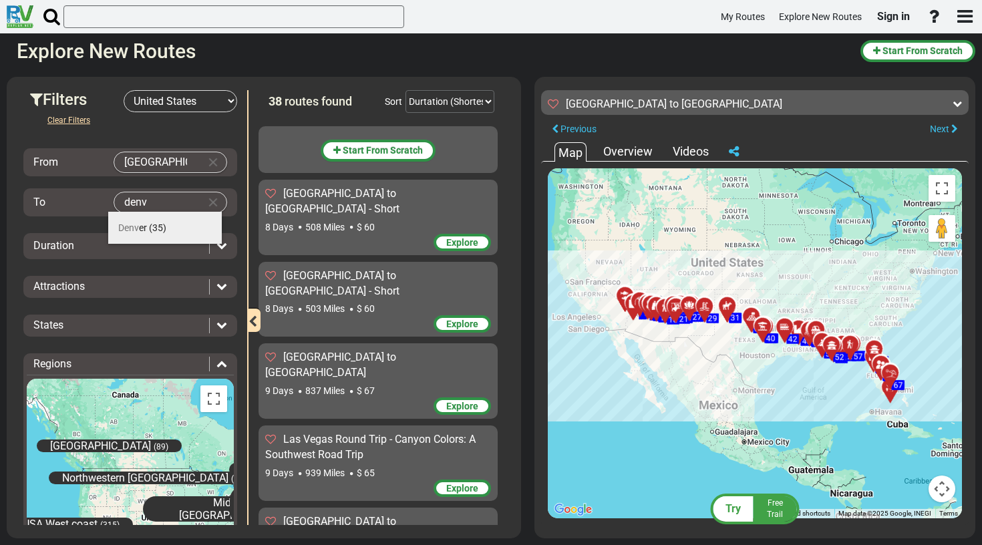
type input "[GEOGRAPHIC_DATA]"
drag, startPoint x: 156, startPoint y: 200, endPoint x: 154, endPoint y: 224, distance: 24.2
click at [142, 231] on span "[GEOGRAPHIC_DATA]" at bounding box center [165, 228] width 94 height 11
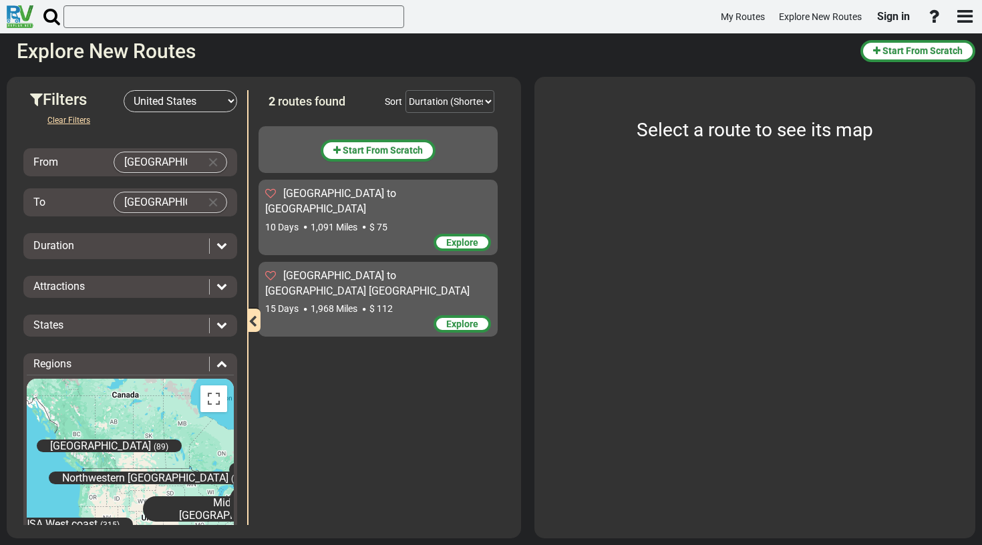
drag, startPoint x: 142, startPoint y: 231, endPoint x: 451, endPoint y: 296, distance: 315.6
click at [451, 319] on span "Explore" at bounding box center [462, 324] width 32 height 11
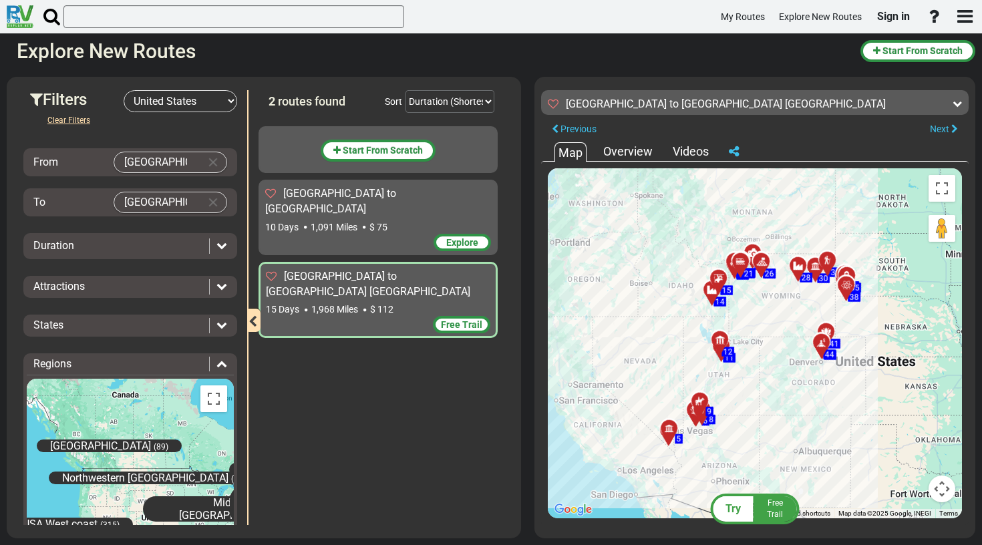
click at [456, 237] on span "Explore" at bounding box center [462, 242] width 32 height 11
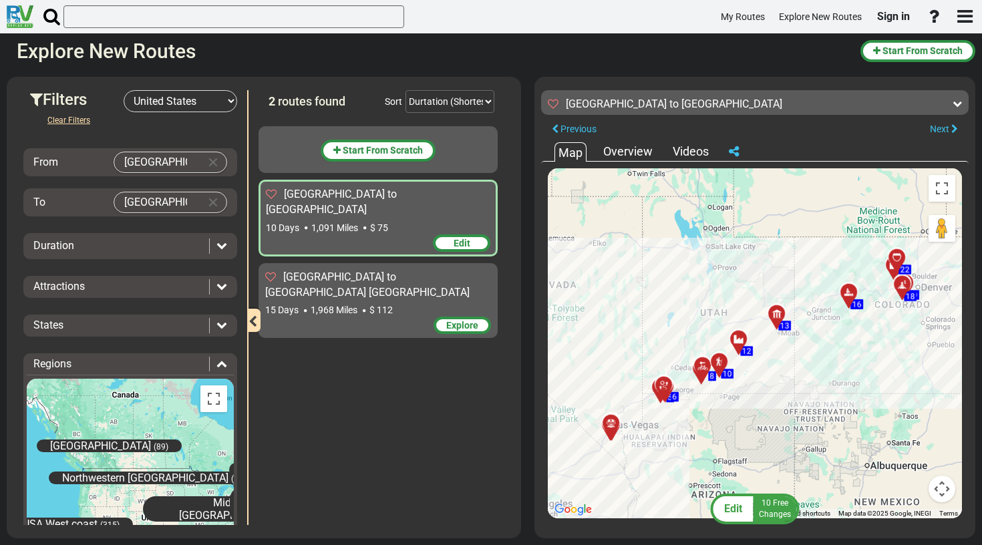
click at [759, 507] on div "10 Free Changes" at bounding box center [775, 509] width 37 height 23
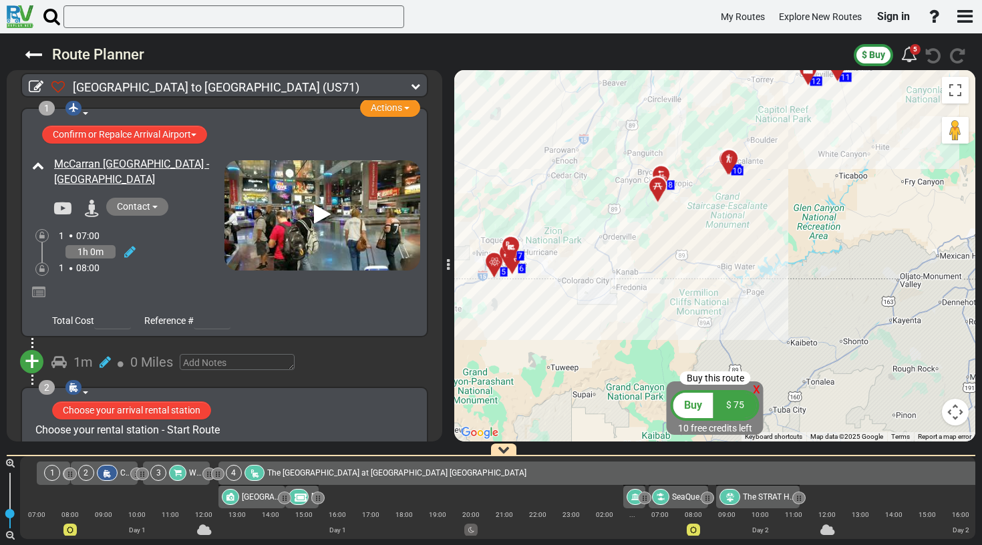
drag, startPoint x: 573, startPoint y: 316, endPoint x: 623, endPoint y: 275, distance: 65.5
click at [623, 275] on div "To activate drag with keyboard, press Alt + Enter. Once in keyboard drag state,…" at bounding box center [714, 256] width 521 height 372
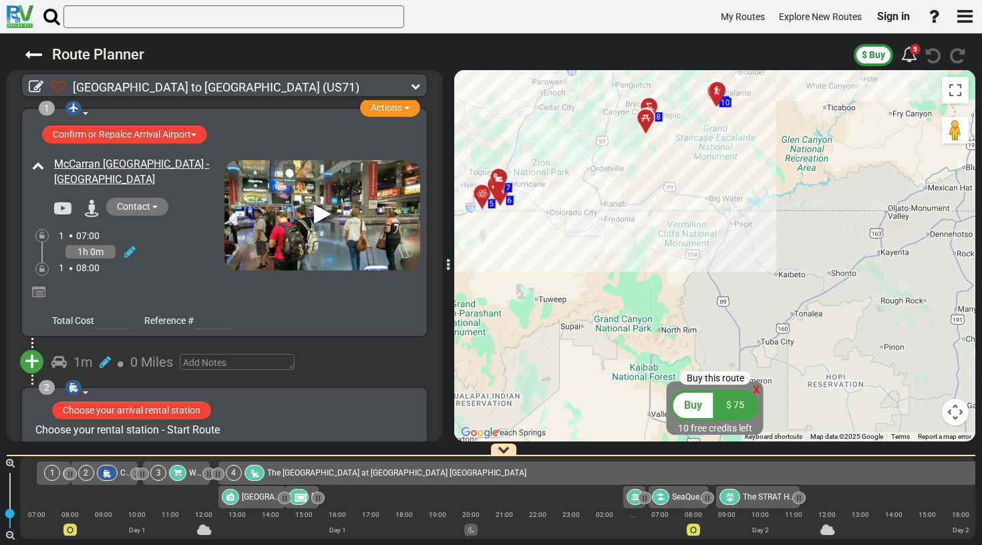
drag, startPoint x: 735, startPoint y: 291, endPoint x: 723, endPoint y: 220, distance: 71.2
click at [723, 220] on div "To activate drag with keyboard, press Alt + Enter. Once in keyboard drag state,…" at bounding box center [714, 256] width 521 height 372
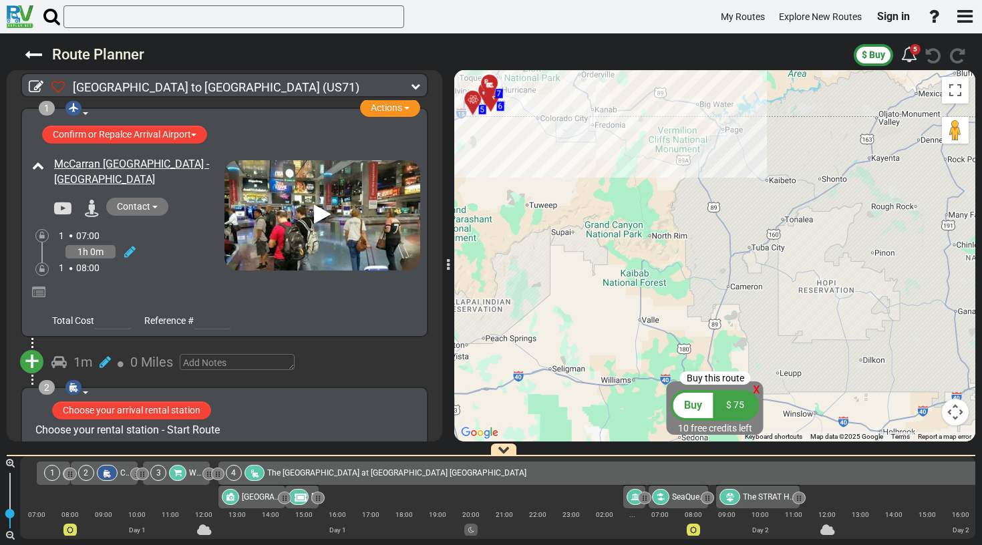
drag, startPoint x: 723, startPoint y: 309, endPoint x: 714, endPoint y: 213, distance: 96.0
click at [714, 213] on div "To activate drag with keyboard, press Alt + Enter. Once in keyboard drag state,…" at bounding box center [714, 256] width 521 height 372
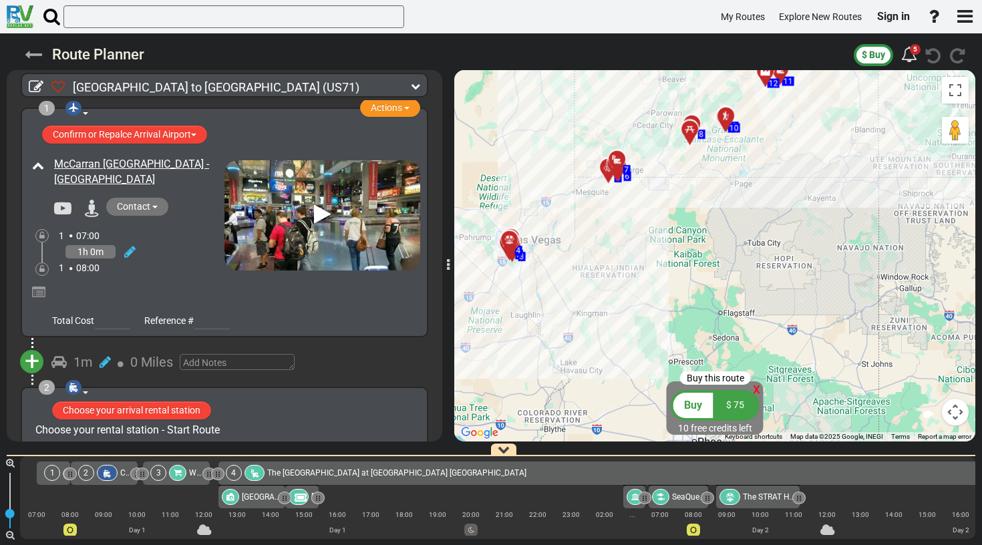
click at [29, 59] on icon at bounding box center [33, 54] width 17 height 17
select select "number:2"
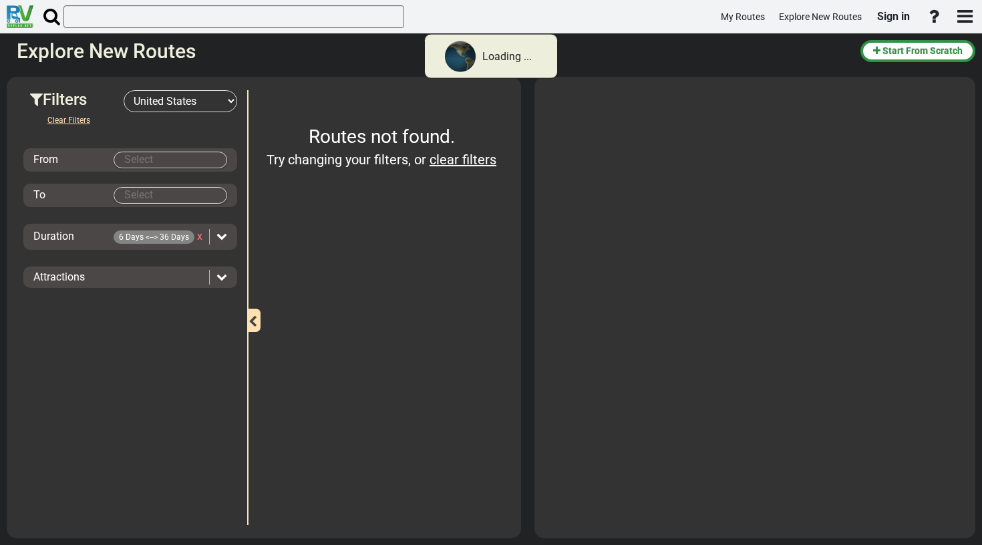
type input "[GEOGRAPHIC_DATA]"
